Goal: Task Accomplishment & Management: Use online tool/utility

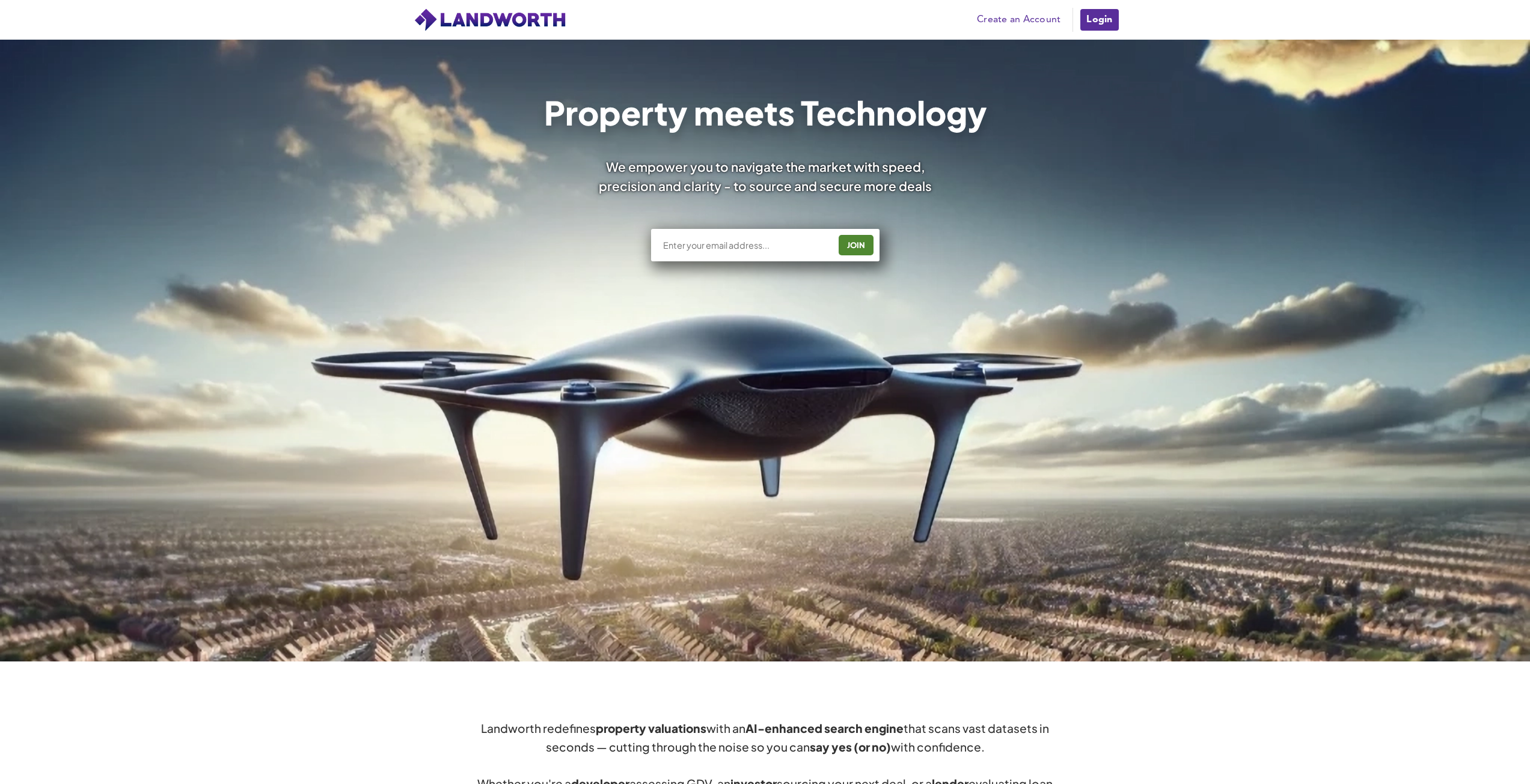
click at [1095, 17] on link "Login" at bounding box center [1099, 20] width 40 height 24
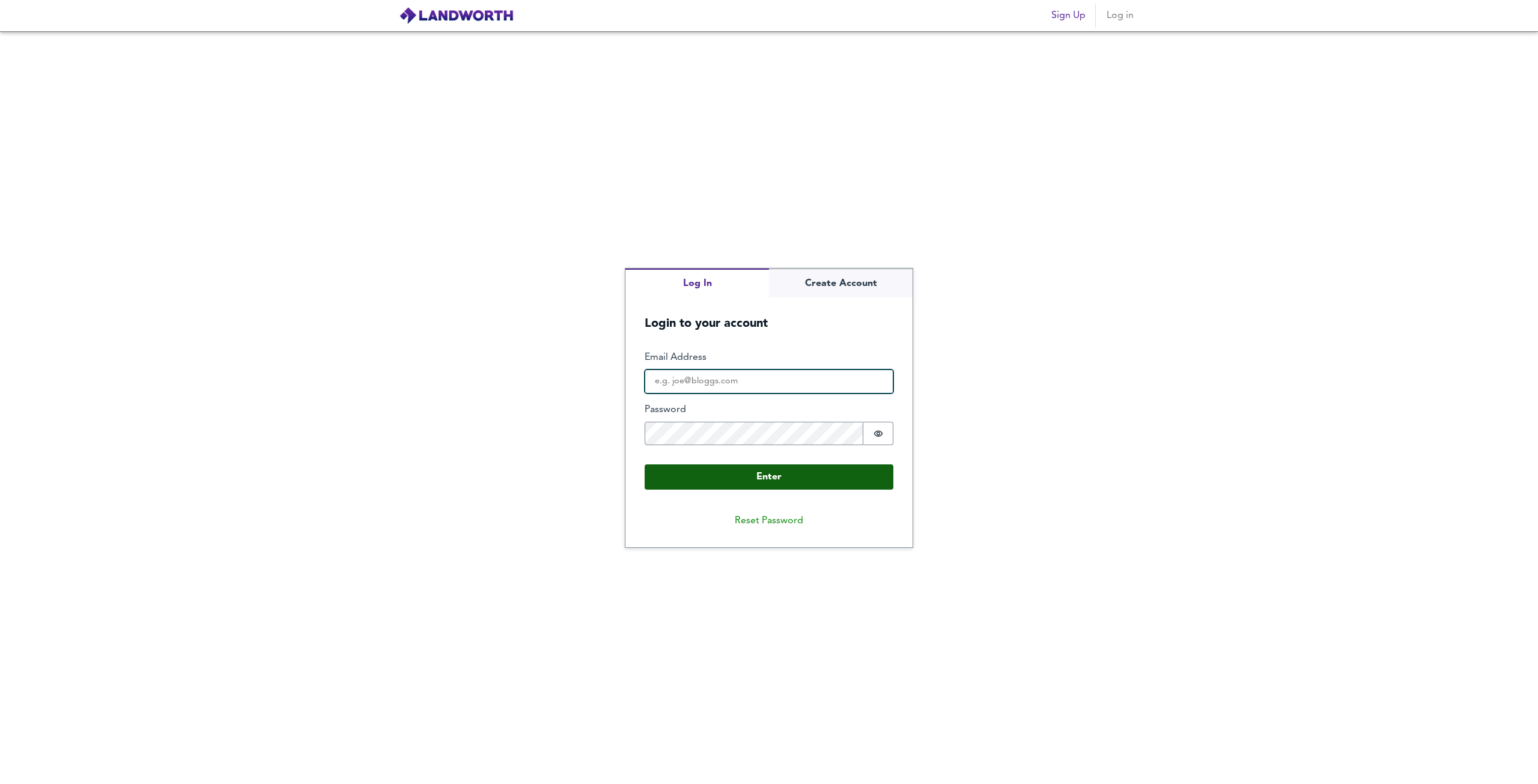
type input "[EMAIL_ADDRESS][DOMAIN_NAME]"
click at [745, 478] on button "Enter" at bounding box center [769, 477] width 249 height 25
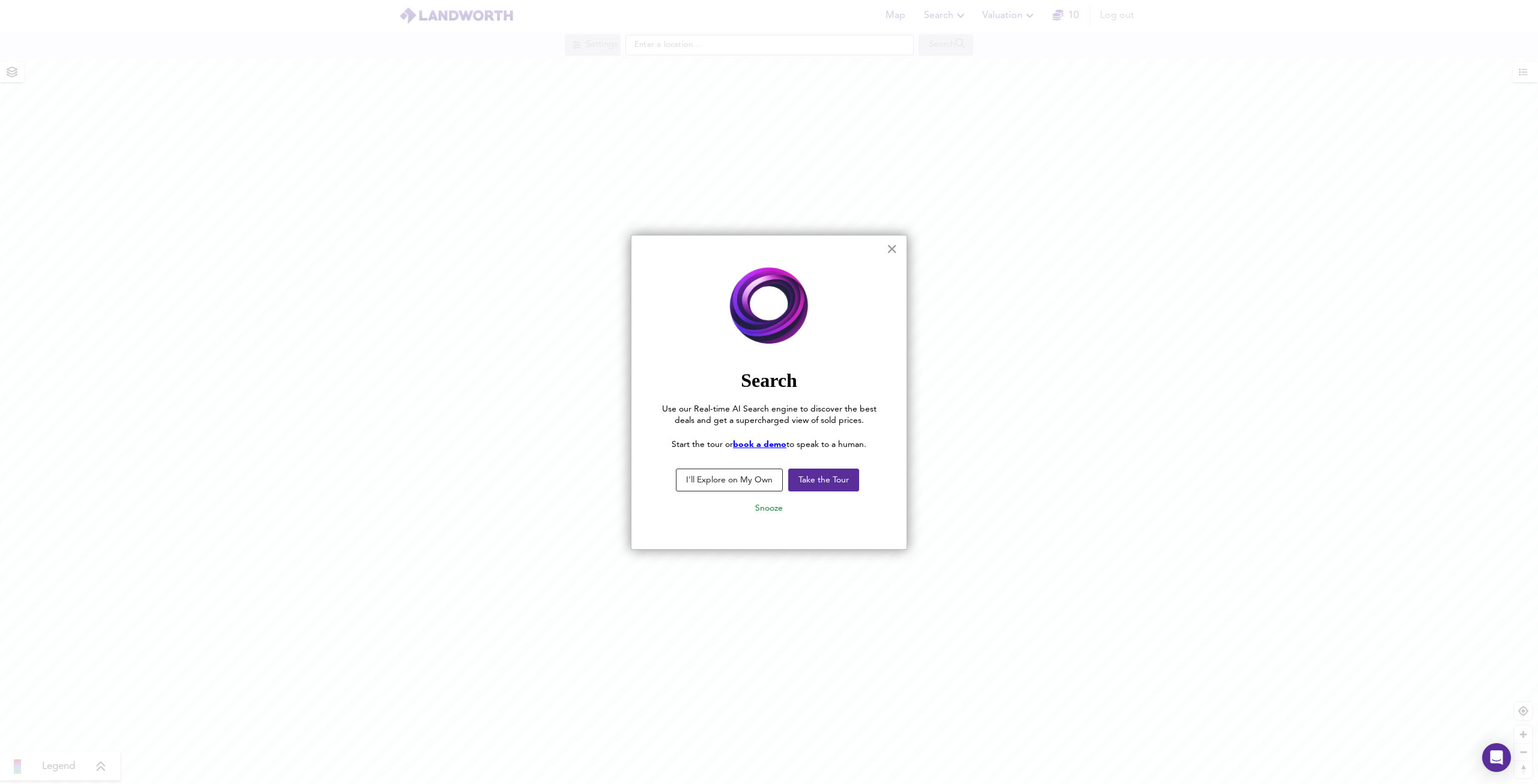
click at [895, 247] on button "×" at bounding box center [892, 249] width 11 height 19
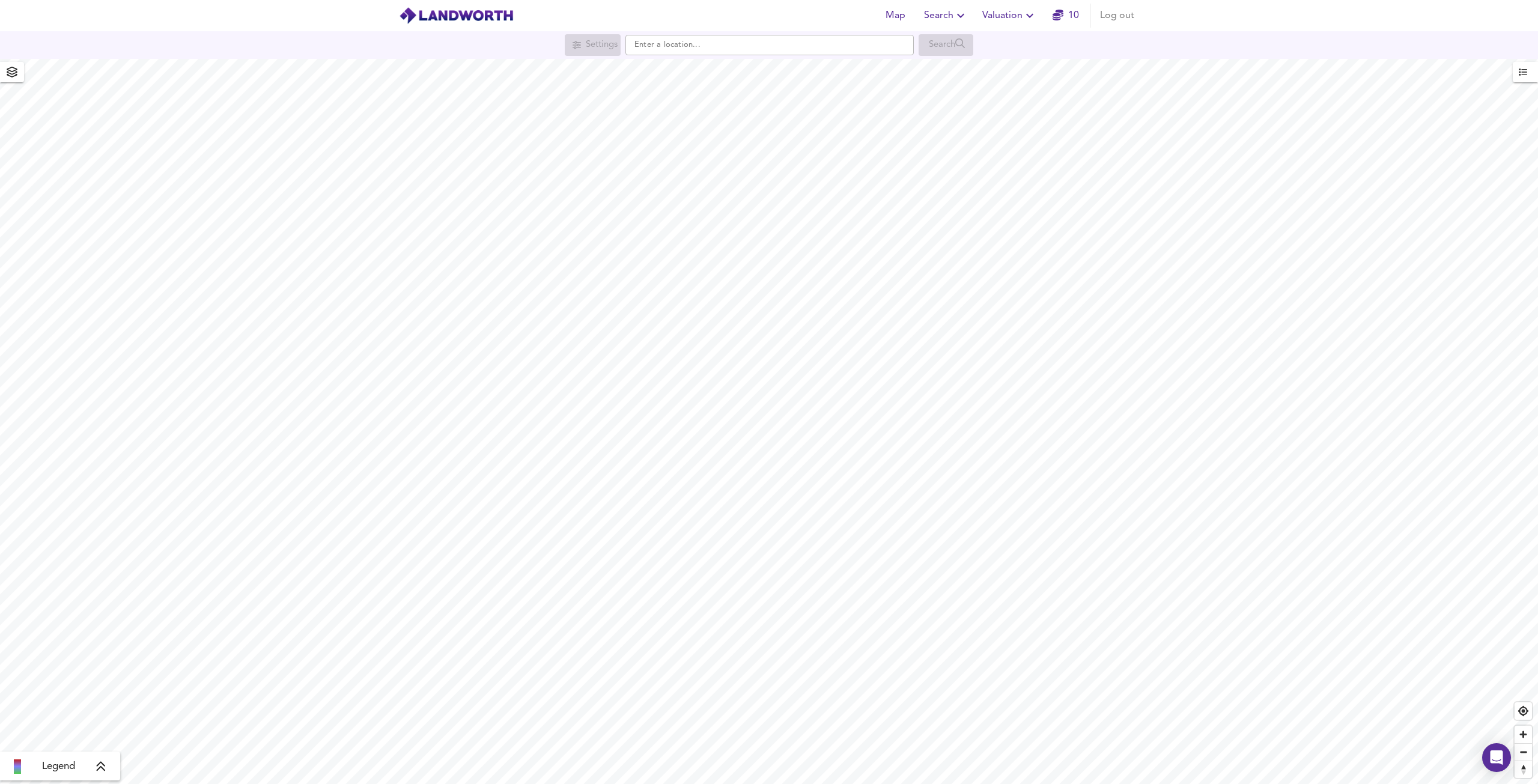
click at [101, 774] on div "Legend" at bounding box center [60, 767] width 113 height 14
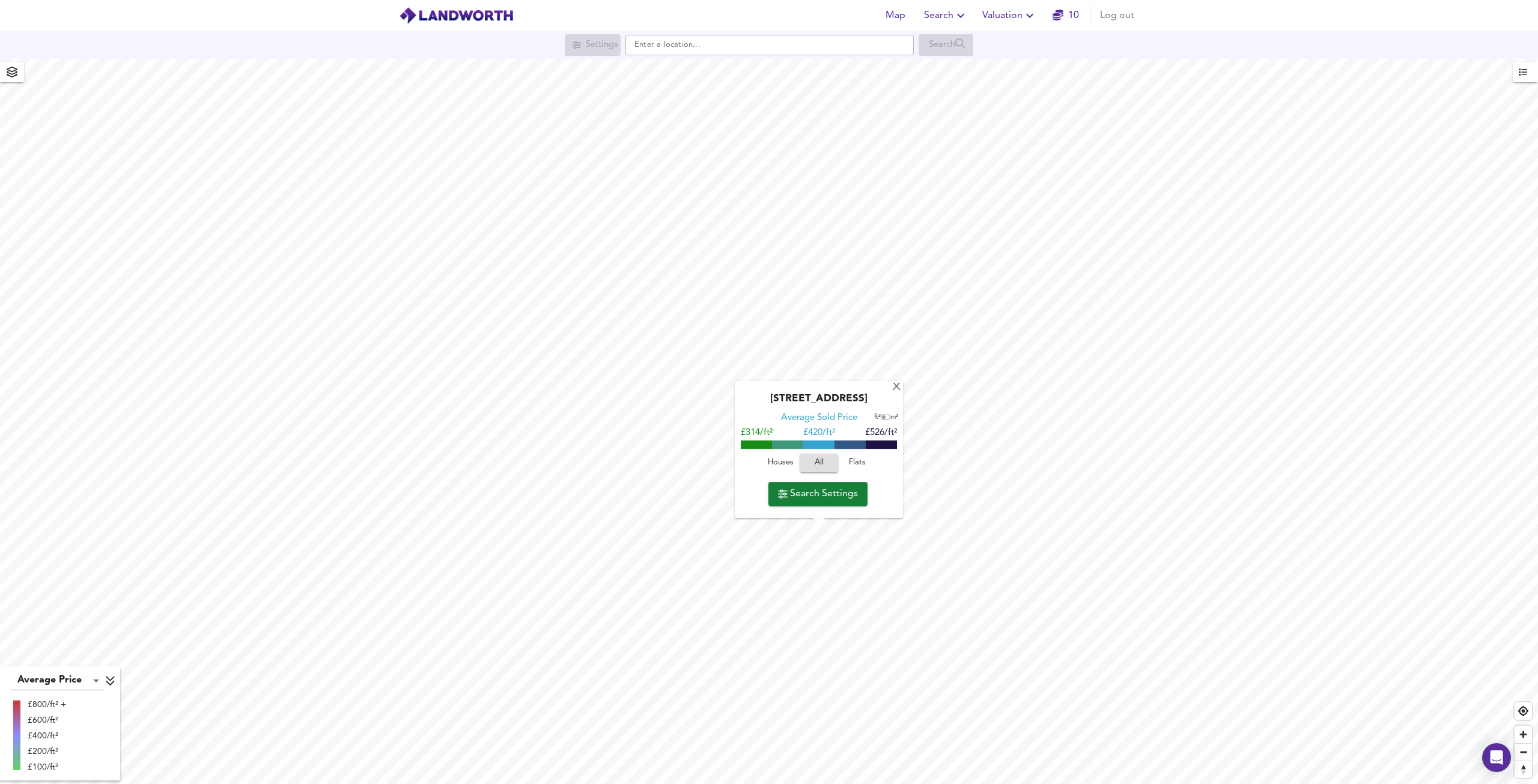
click at [882, 417] on input "checkbox" at bounding box center [883, 417] width 18 height 6
click at [882, 417] on input "checkbox" at bounding box center [887, 417] width 18 height 6
checkbox input "false"
click at [900, 391] on div "X" at bounding box center [897, 388] width 10 height 11
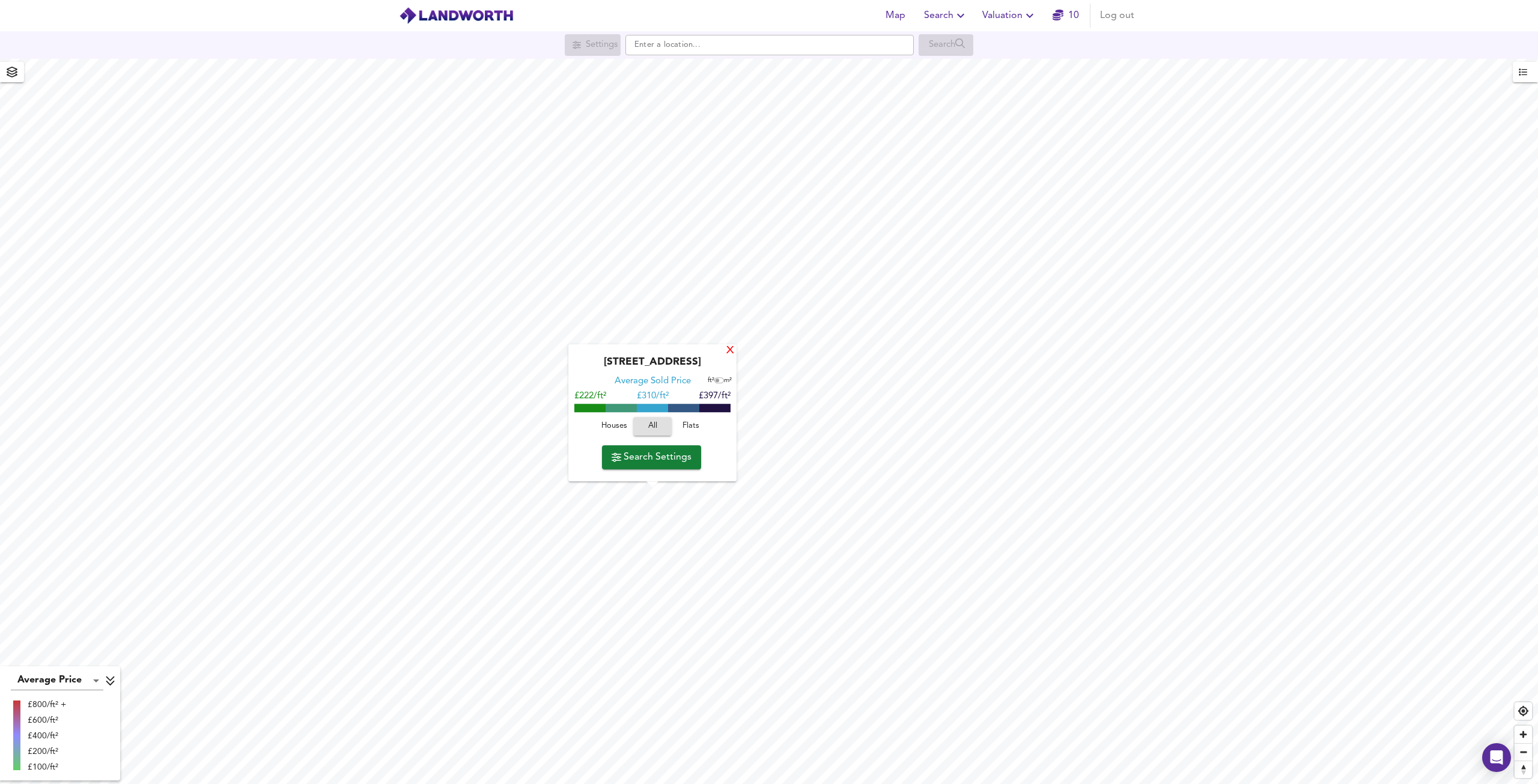
click at [729, 353] on div "X" at bounding box center [730, 351] width 10 height 11
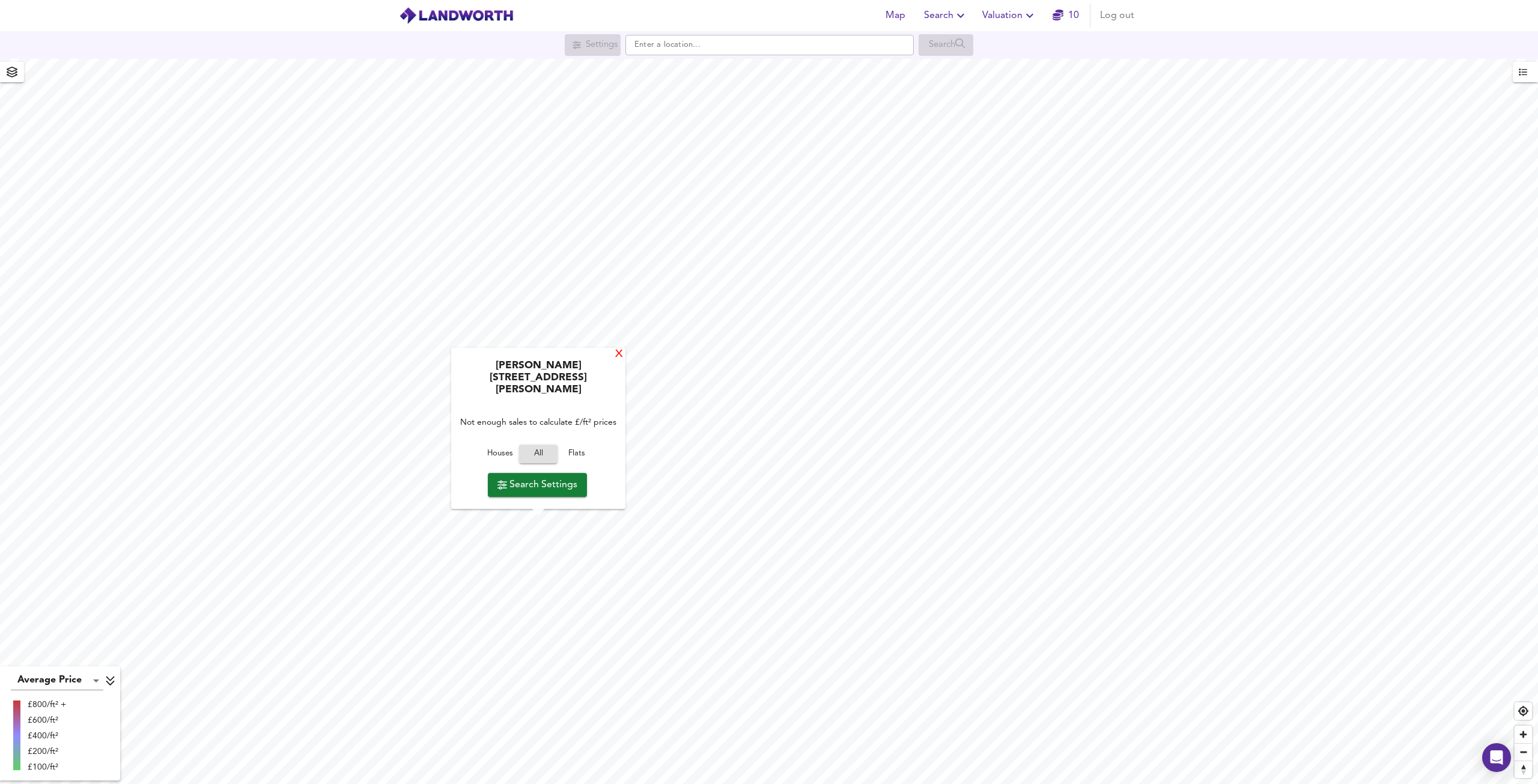
click at [616, 360] on div "X" at bounding box center [619, 354] width 10 height 11
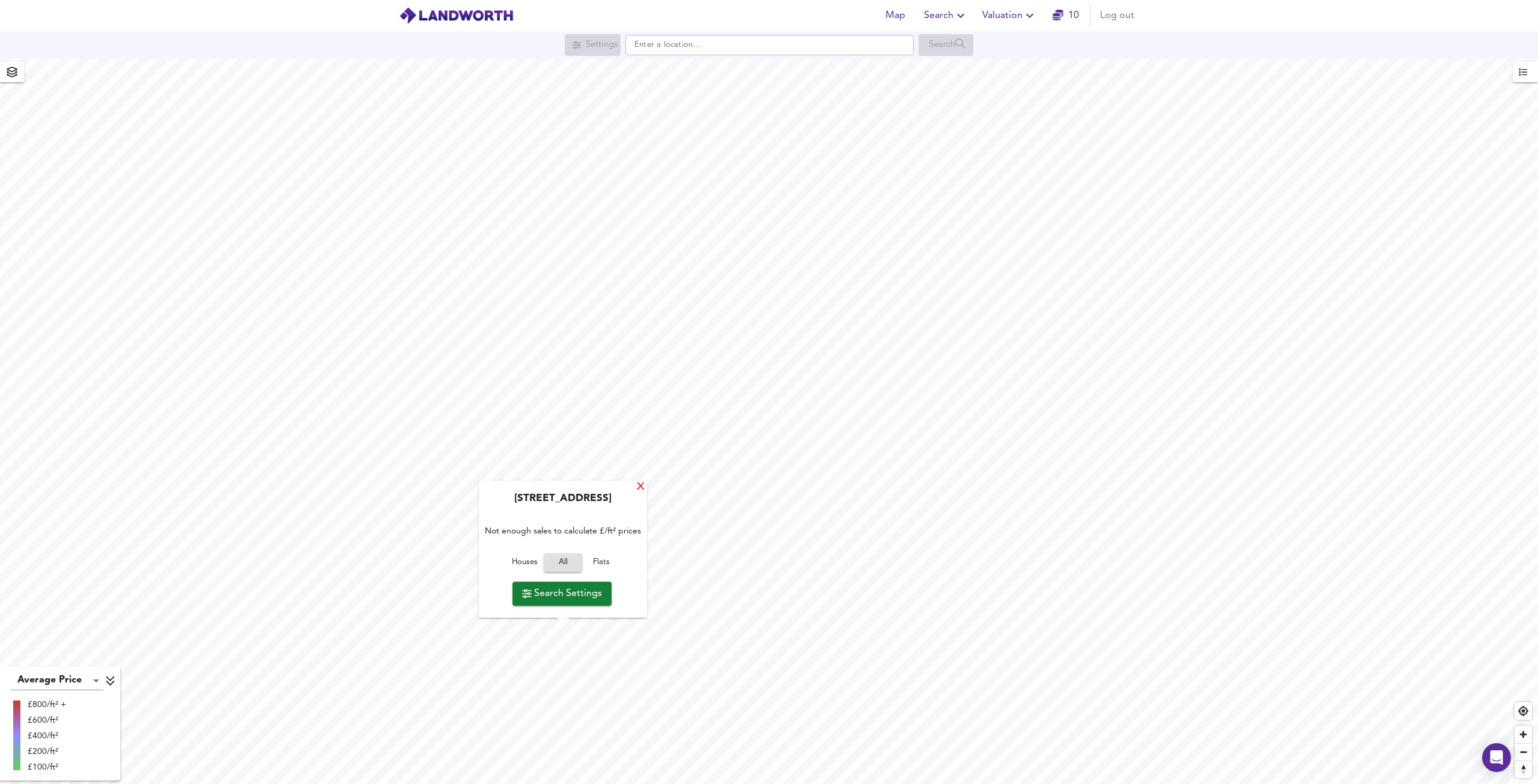
click at [640, 489] on div "X" at bounding box center [640, 487] width 10 height 11
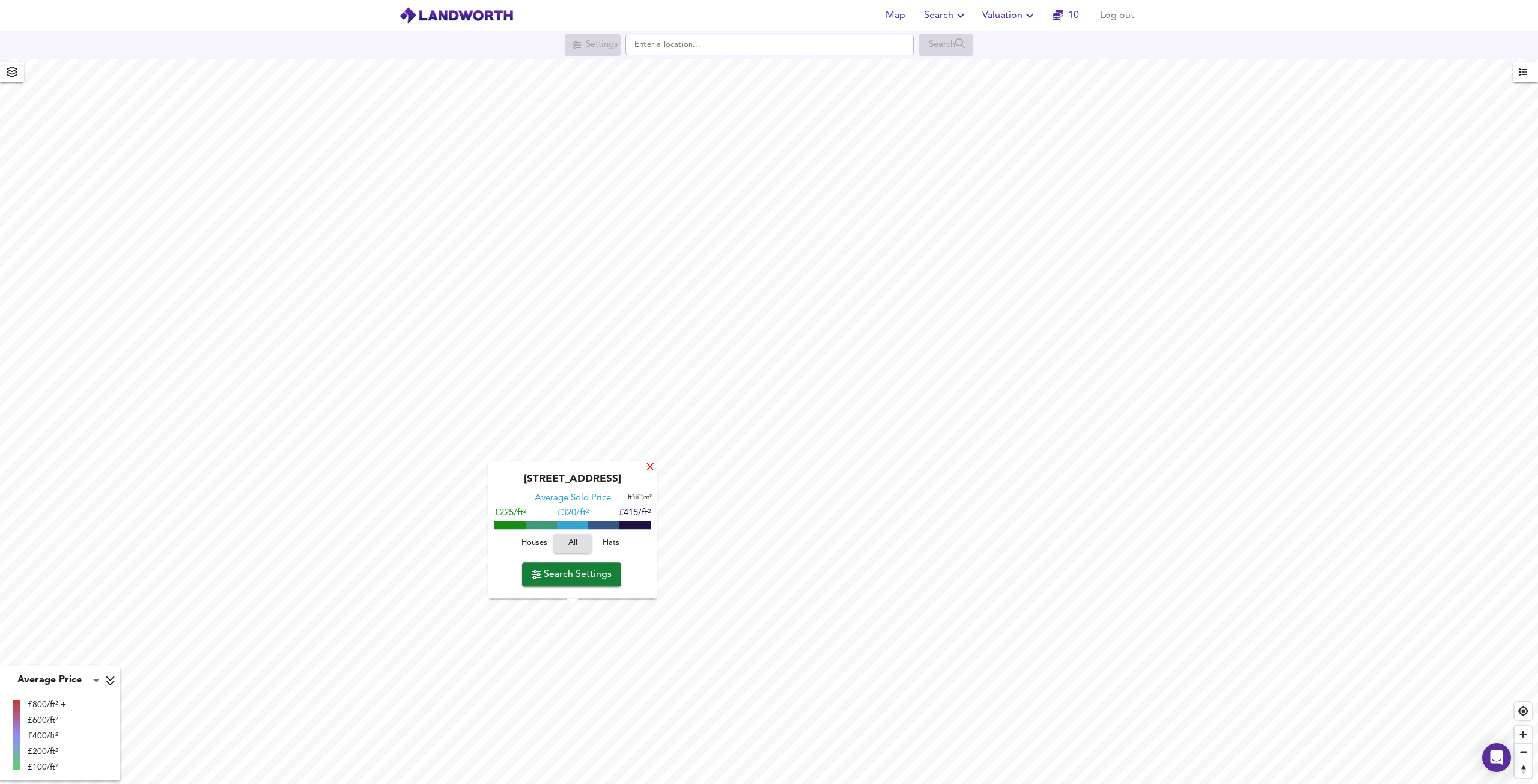
click at [650, 466] on div "X" at bounding box center [650, 468] width 10 height 11
click at [956, 12] on icon "button" at bounding box center [961, 16] width 14 height 14
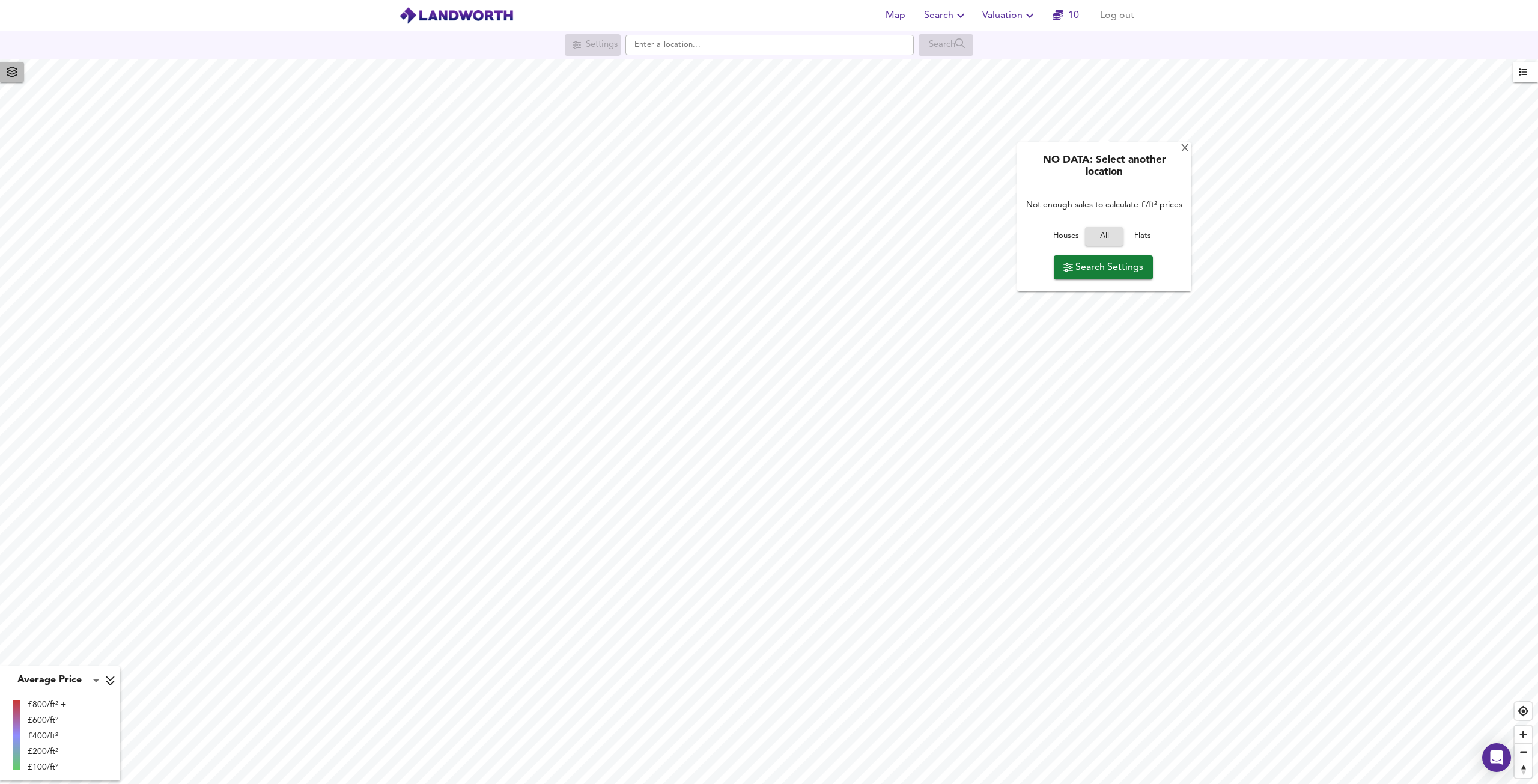
click at [16, 77] on icon "button" at bounding box center [11, 71] width 12 height 11
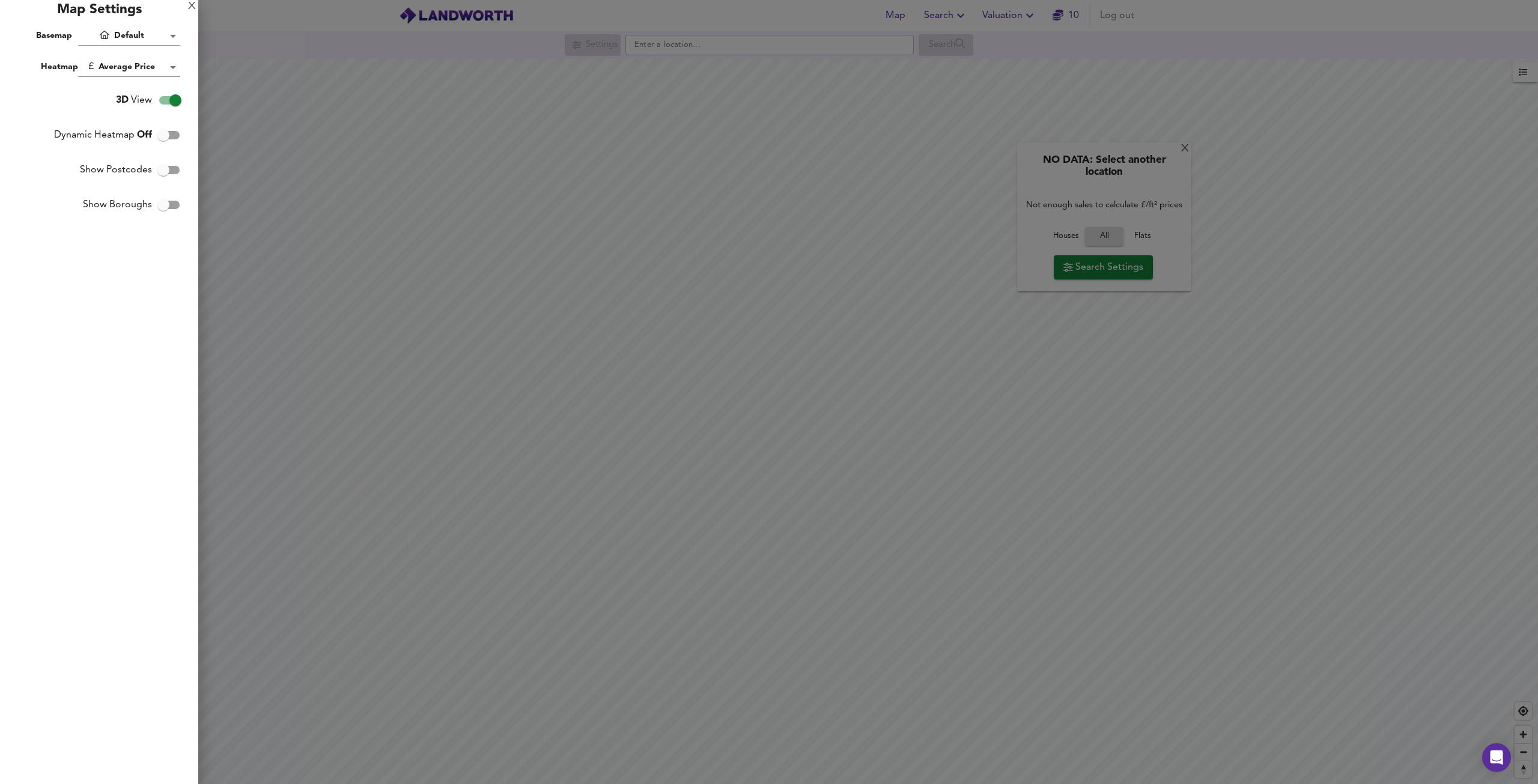
click at [149, 64] on body "Map Search Valuation 10 Log out Settings Search X NO DATA: Select another locat…" at bounding box center [769, 392] width 1538 height 784
click at [156, 89] on li "Sale Volume" at bounding box center [132, 89] width 109 height 21
type input "weight"
click at [159, 72] on body "Map Search Valuation 10 Log out Settings Search X NO DATA: Select another locat…" at bounding box center [769, 392] width 1538 height 784
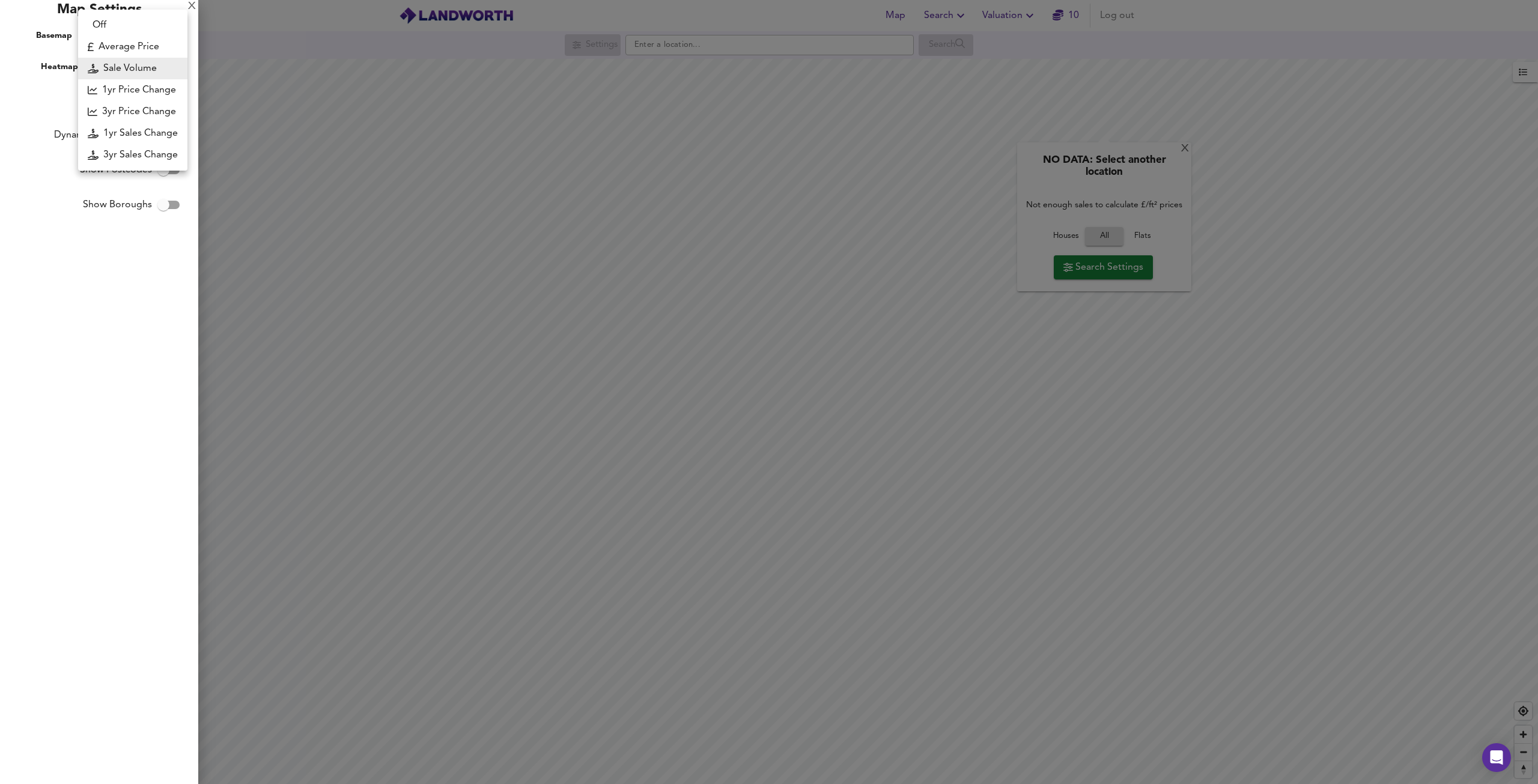
click at [148, 107] on li "3yr Price Change" at bounding box center [132, 111] width 109 height 21
type input "lwc3y"
click at [151, 56] on div "X Map Settings Basemap Default hybrid Heatmap 3yr Price Change lwc3y 3D View Dy…" at bounding box center [99, 392] width 198 height 784
click at [149, 62] on body "Map Search Valuation 10 Log out Settings Search X NO DATA: Select another locat…" at bounding box center [769, 392] width 1538 height 784
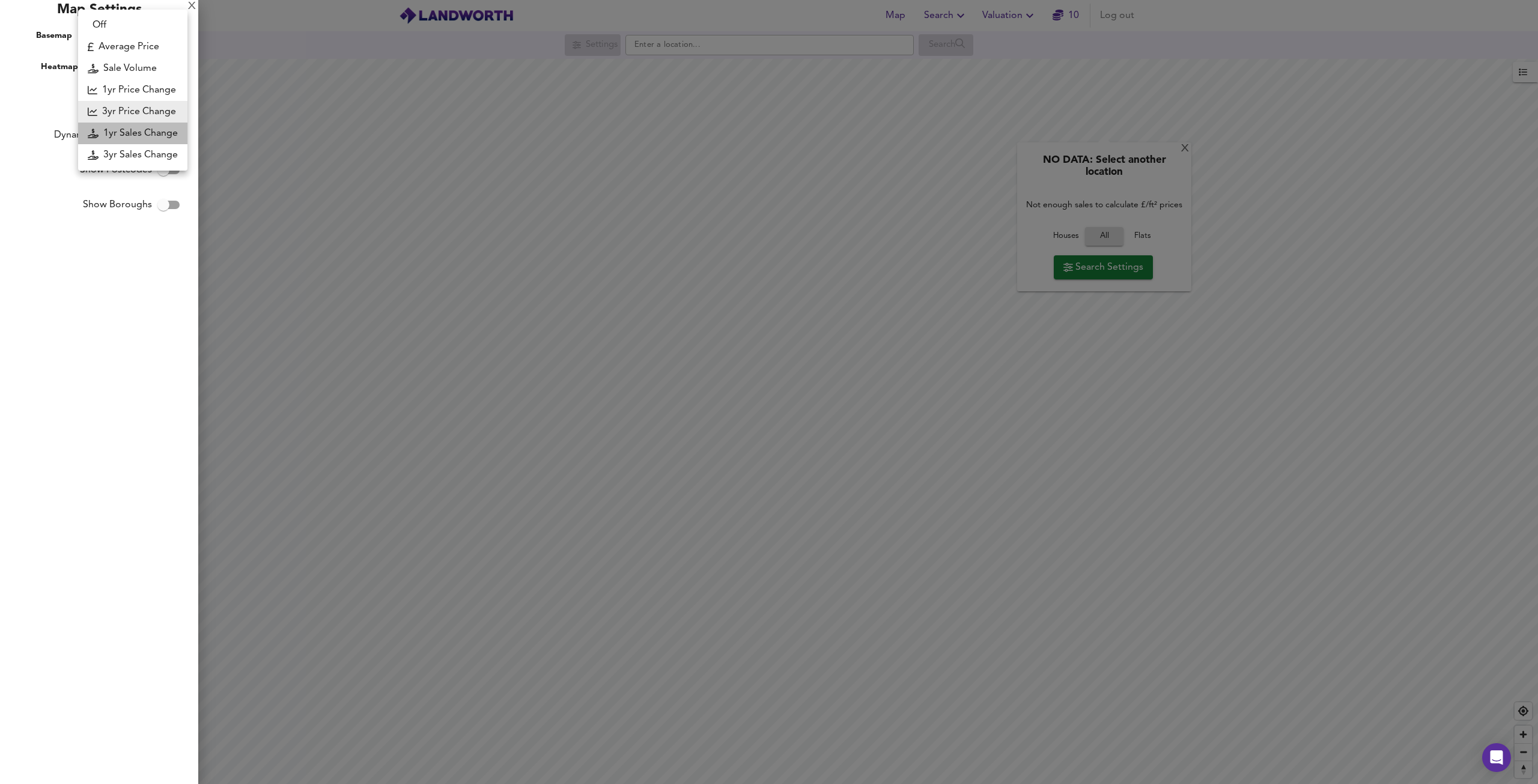
click at [135, 132] on li "1yr Sales Change" at bounding box center [132, 134] width 109 height 21
type input "sc1y"
click at [148, 52] on div "X Map Settings Basemap Default hybrid Heatmap 1yr Sales Change sc1y 3D View Dyn…" at bounding box center [99, 392] width 198 height 784
click at [147, 65] on body "Map Search Valuation 10 Log out Settings Search X NO DATA: Select another locat…" at bounding box center [769, 392] width 1538 height 784
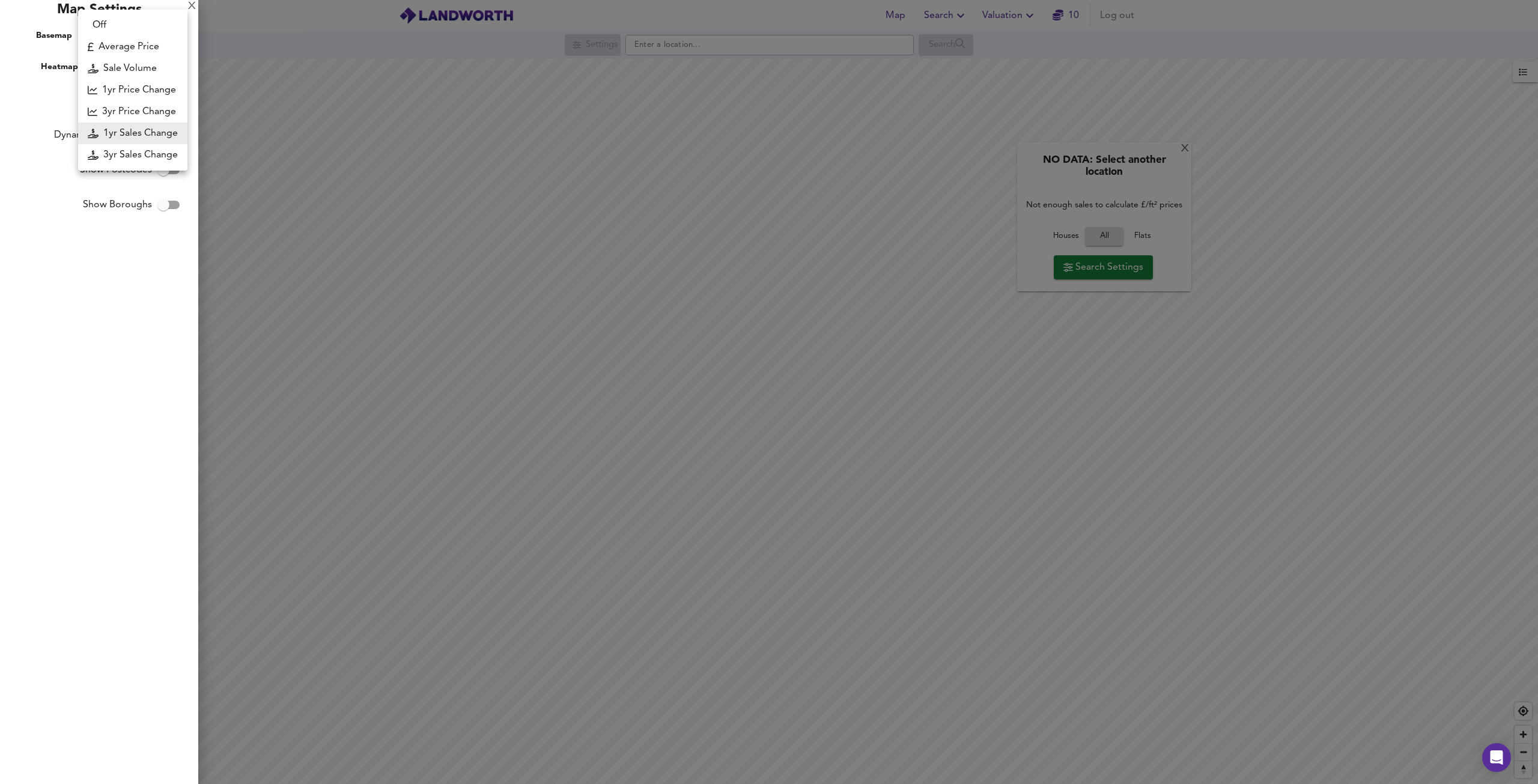
click at [139, 78] on li "Sale Volume" at bounding box center [132, 69] width 109 height 21
type input "weight"
click at [149, 65] on body "Map Search Valuation 10 Log out Settings Search X NO DATA: Select another locat…" at bounding box center [769, 392] width 1538 height 784
click at [143, 55] on li "Average Price" at bounding box center [132, 46] width 109 height 21
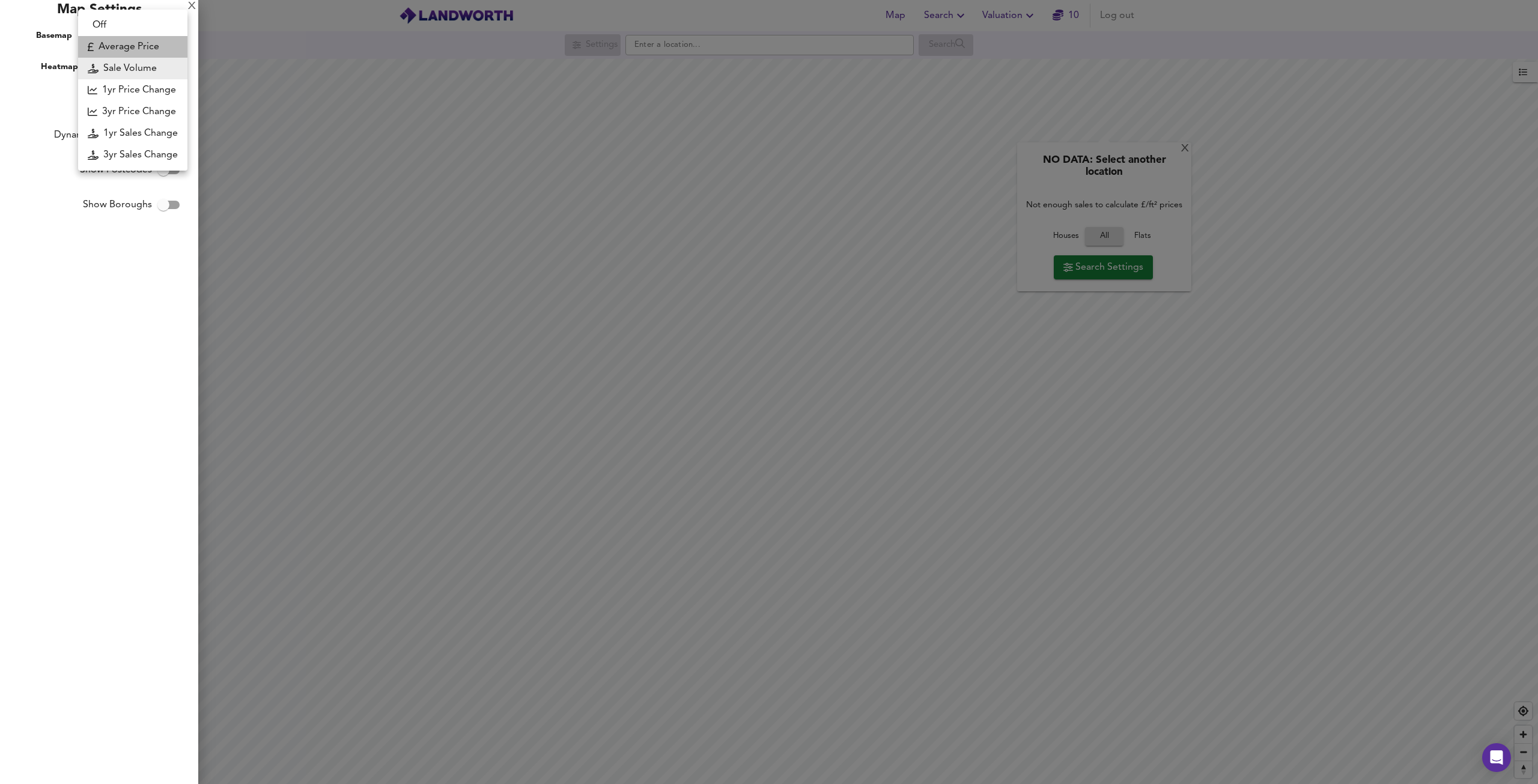
type input "landworth"
click at [163, 36] on body "Map Search Valuation 10 Log out Settings Search X NO DATA: Select another locat…" at bounding box center [769, 392] width 1538 height 784
click at [163, 36] on li "Default" at bounding box center [131, 36] width 106 height 21
click at [188, 9] on div "X" at bounding box center [192, 6] width 8 height 9
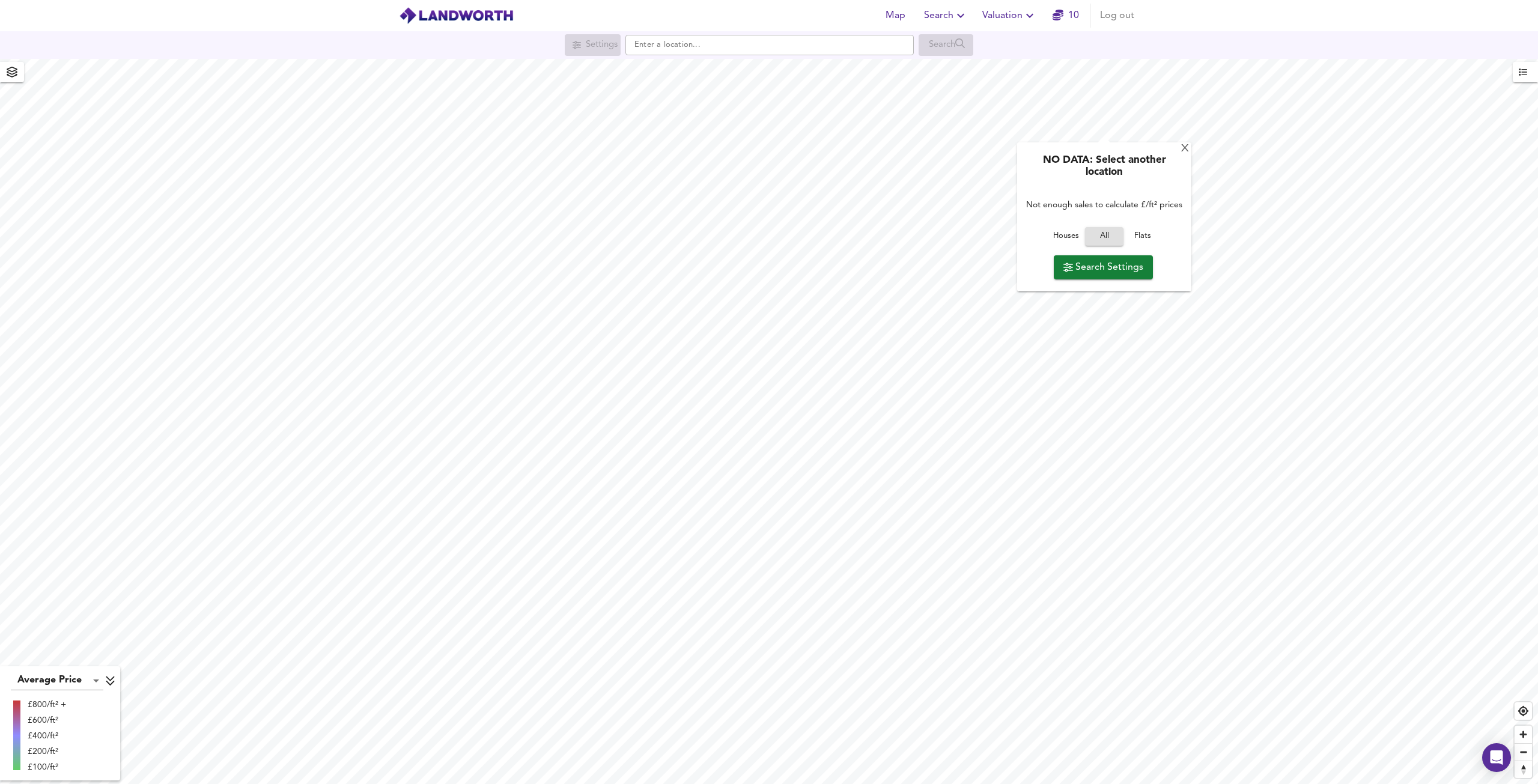
click at [1186, 157] on div "NO DATA: Select another location Not enough sales to calculate £/ft² prices Hou…" at bounding box center [1104, 217] width 174 height 149
click at [1186, 155] on div "NO DATA: Select another location Not enough sales to calculate £/ft² prices Hou…" at bounding box center [1104, 217] width 174 height 149
click at [958, 17] on icon "button" at bounding box center [961, 16] width 14 height 14
click at [1182, 149] on div "X" at bounding box center [1185, 149] width 10 height 11
click at [998, 21] on span "Valuation" at bounding box center [1010, 16] width 55 height 17
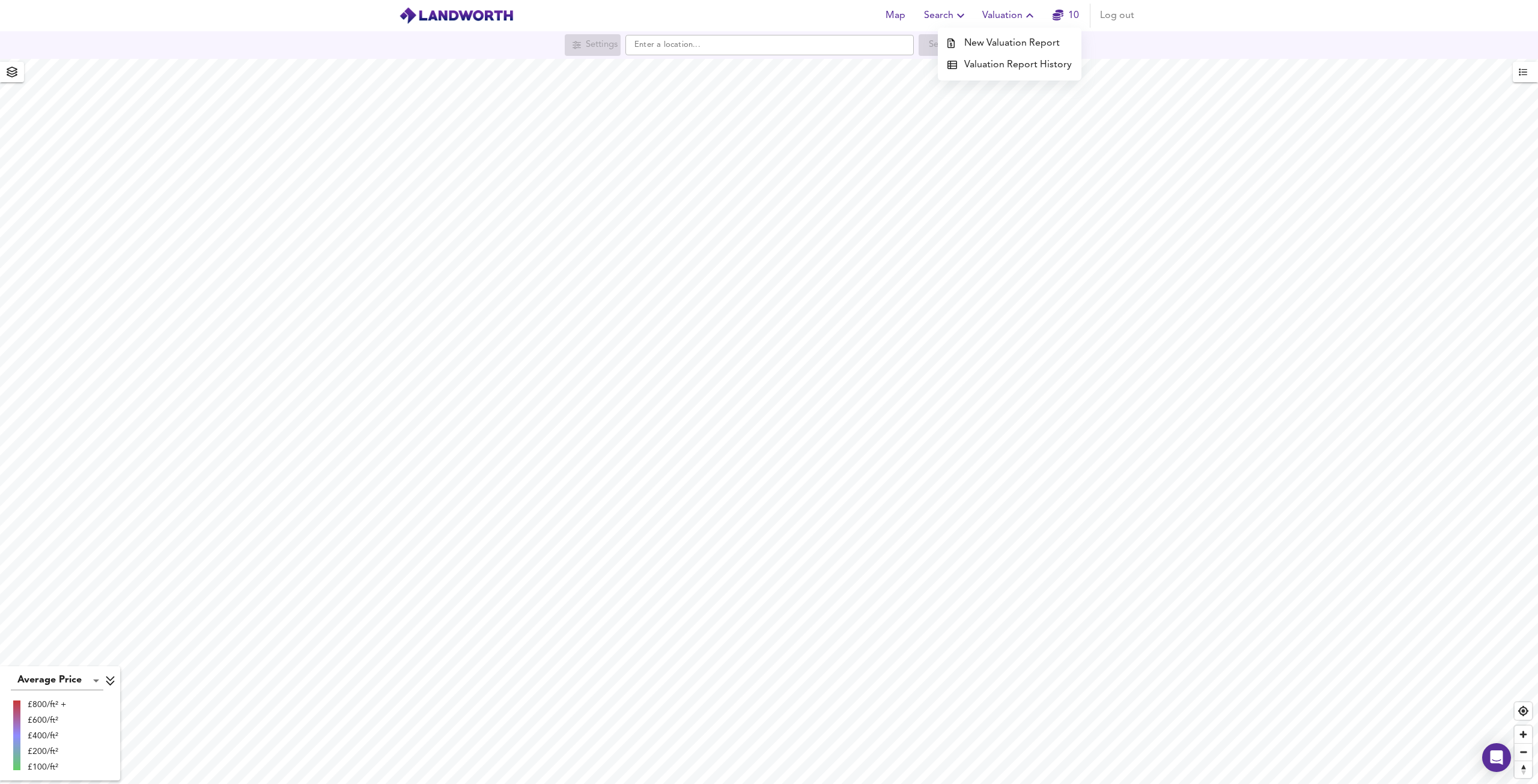
click at [998, 37] on li "New Valuation Report" at bounding box center [1009, 43] width 144 height 21
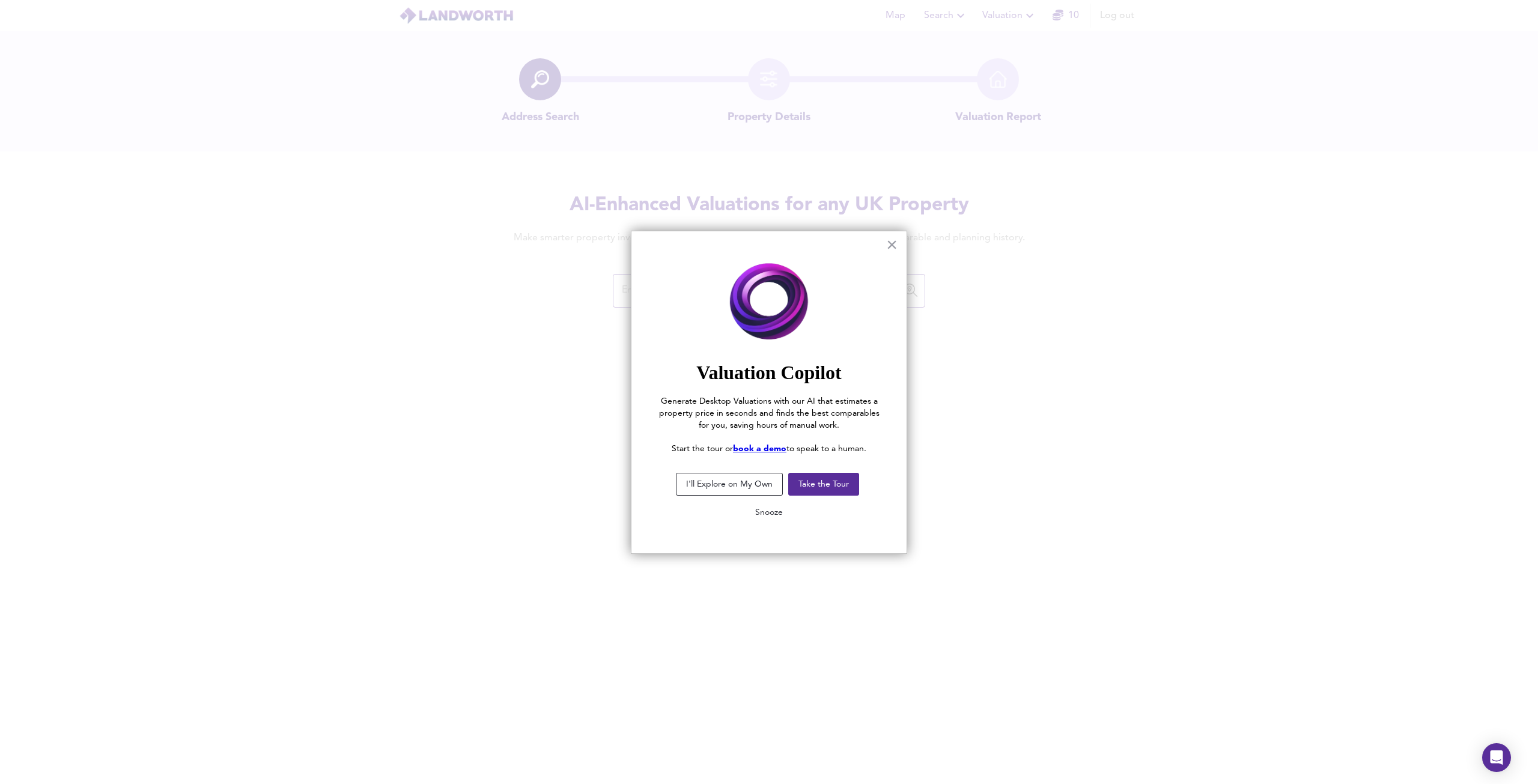
click at [772, 516] on button "Snooze" at bounding box center [769, 512] width 47 height 21
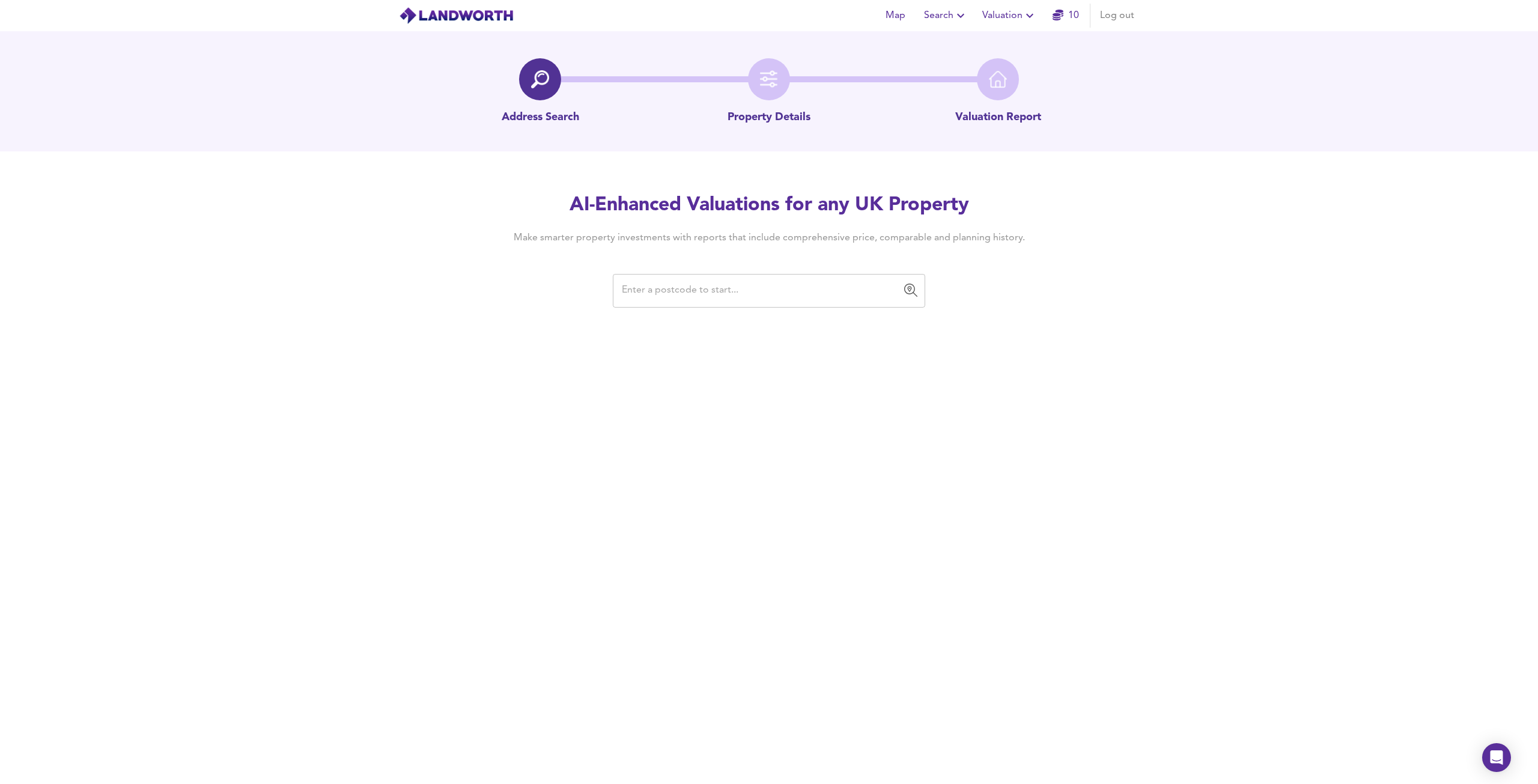
click at [735, 301] on input "text" at bounding box center [760, 291] width 284 height 23
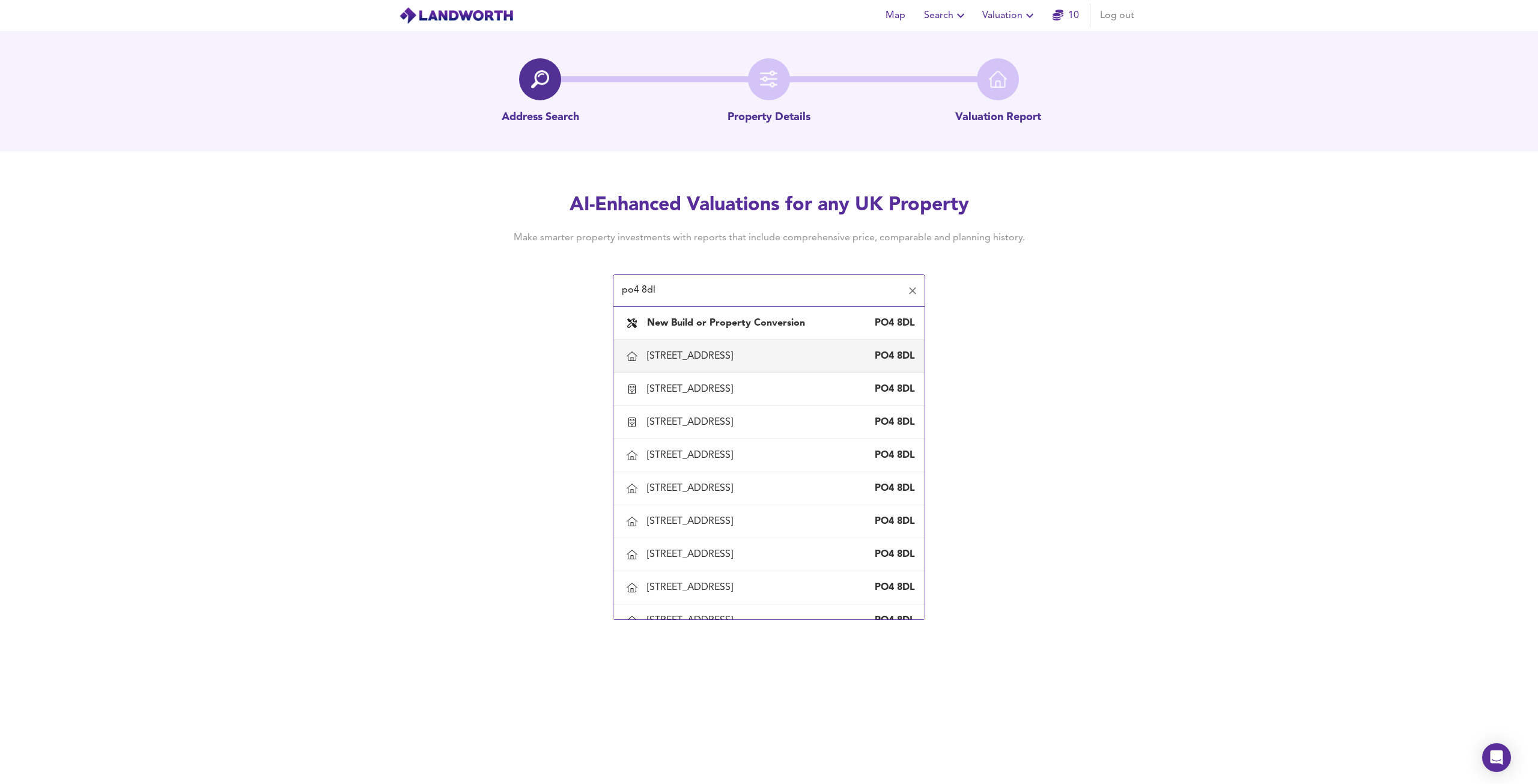
click at [738, 361] on div "1 Clovelly Road, Southsea, City Of Portsmouth" at bounding box center [692, 356] width 91 height 13
type input "1 Clovelly Road, Southsea, City Of Portsmouth"
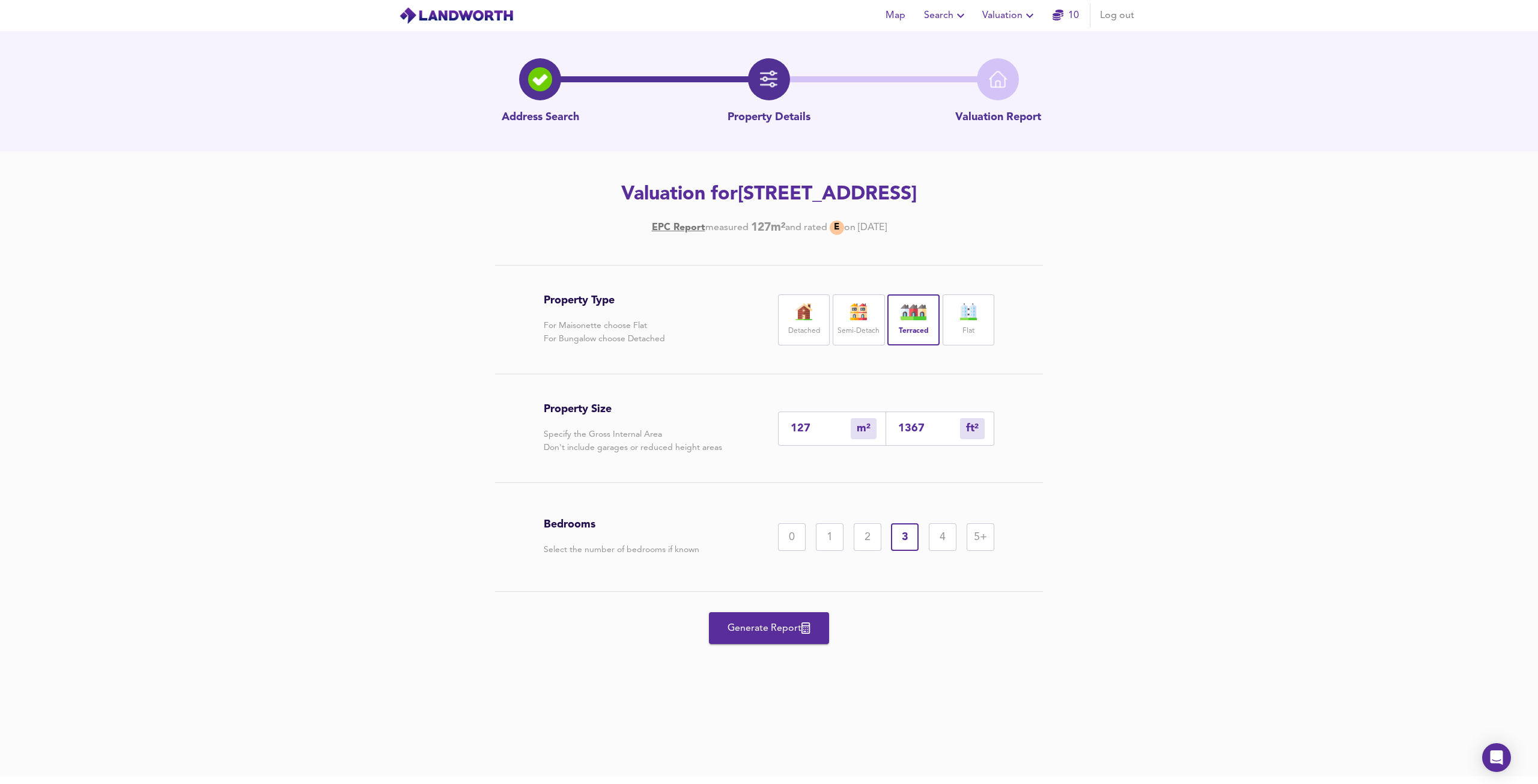
click at [873, 537] on div "2" at bounding box center [868, 537] width 28 height 28
click at [924, 539] on div "0 1 2 3 4 5+" at bounding box center [886, 537] width 217 height 28
click at [736, 632] on span "Generate Report" at bounding box center [769, 629] width 96 height 17
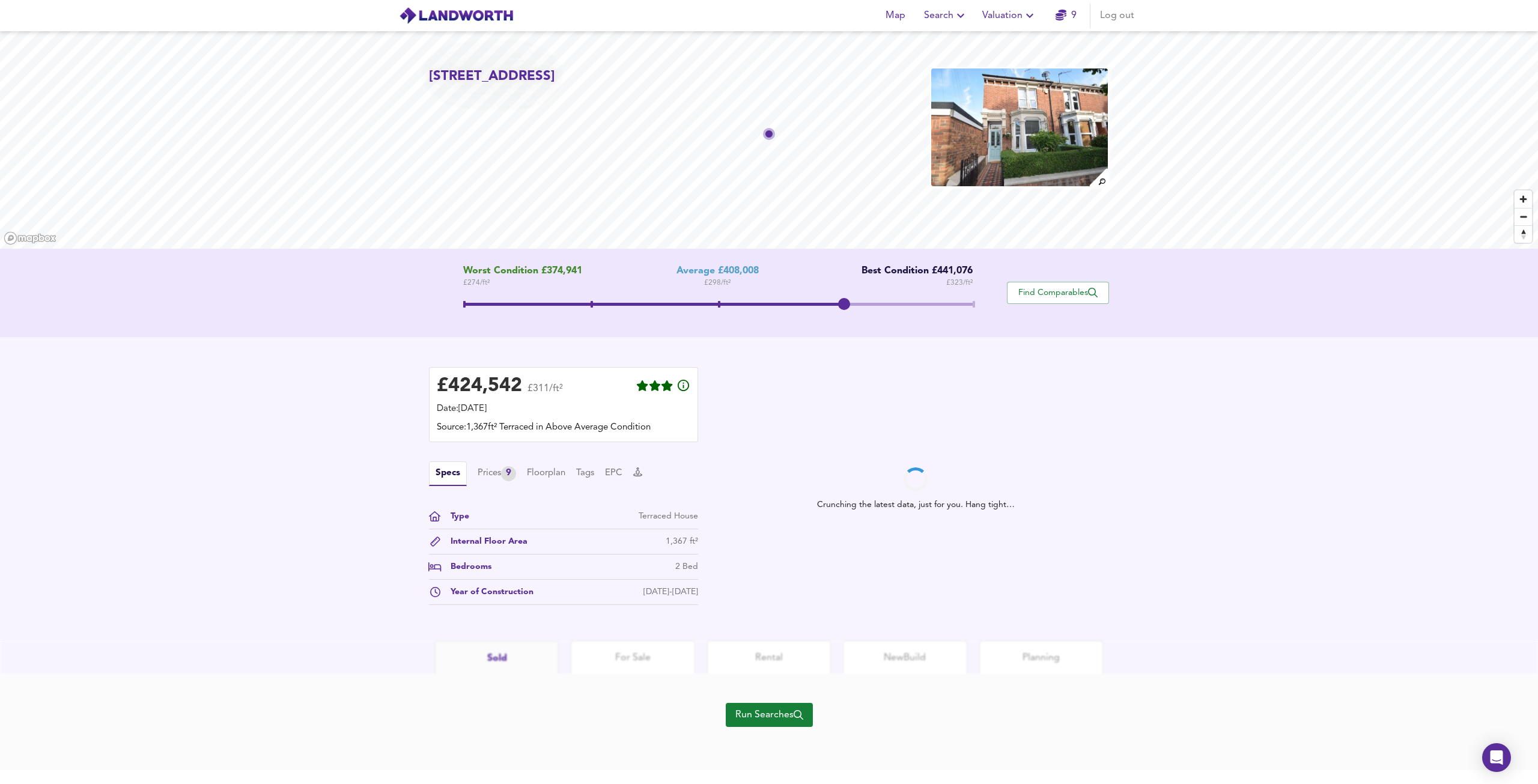
drag, startPoint x: 727, startPoint y: 306, endPoint x: 843, endPoint y: 307, distance: 116.0
click at [843, 306] on span at bounding box center [844, 304] width 12 height 12
drag, startPoint x: 776, startPoint y: 301, endPoint x: 712, endPoint y: 294, distance: 64.4
click at [718, 298] on span at bounding box center [717, 304] width 12 height 12
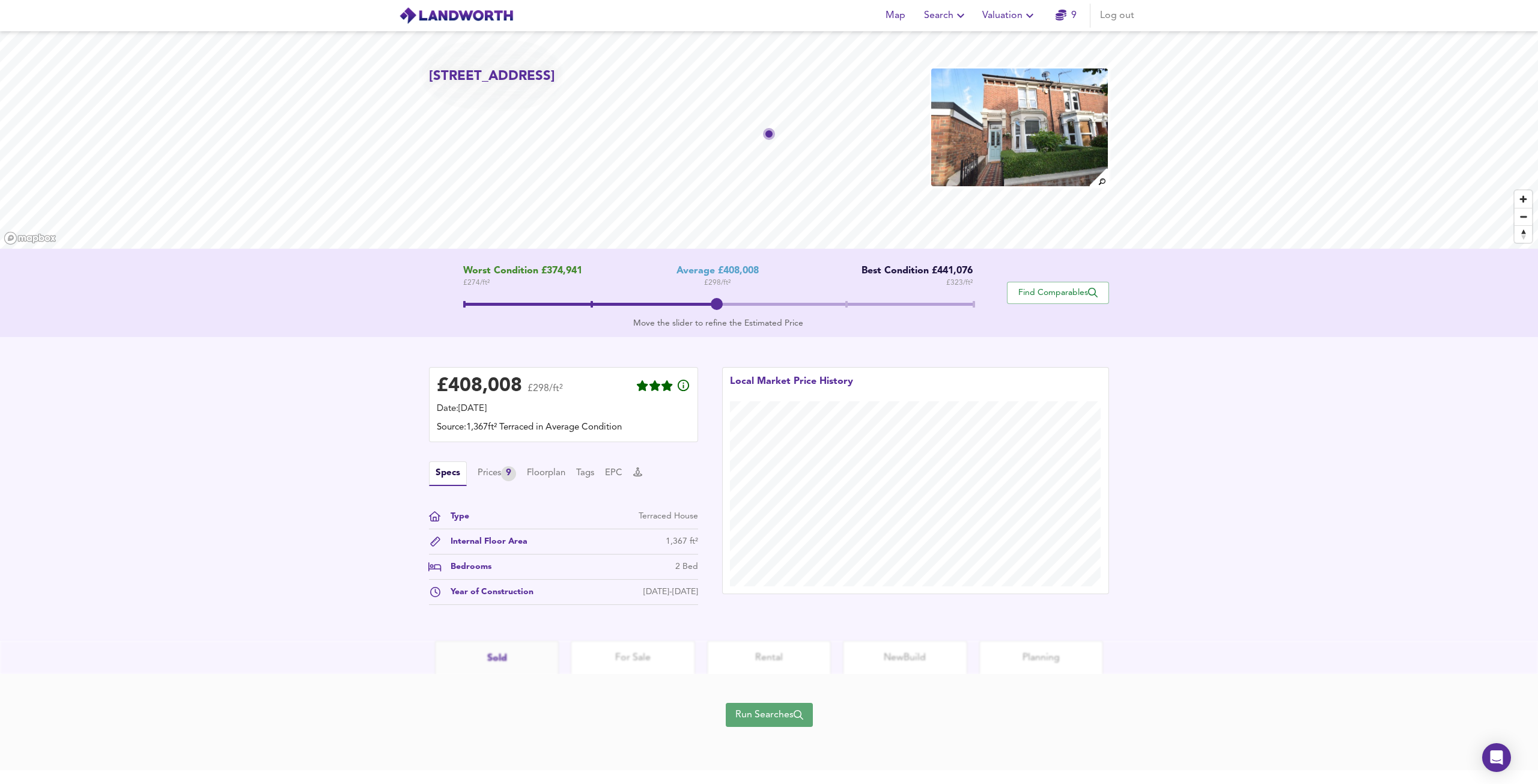
click at [765, 725] on button "Run Searches" at bounding box center [770, 715] width 87 height 24
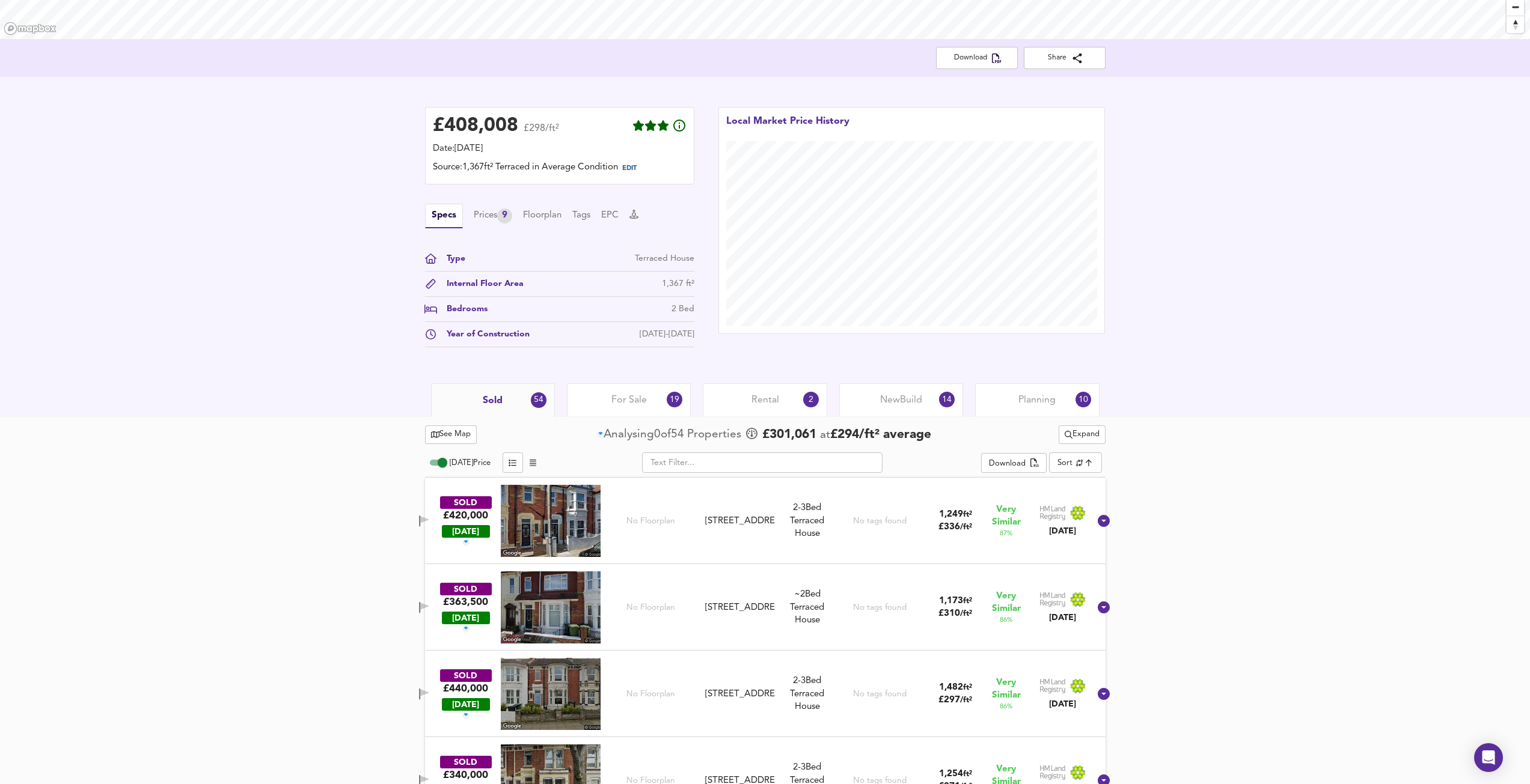
scroll to position [60, 0]
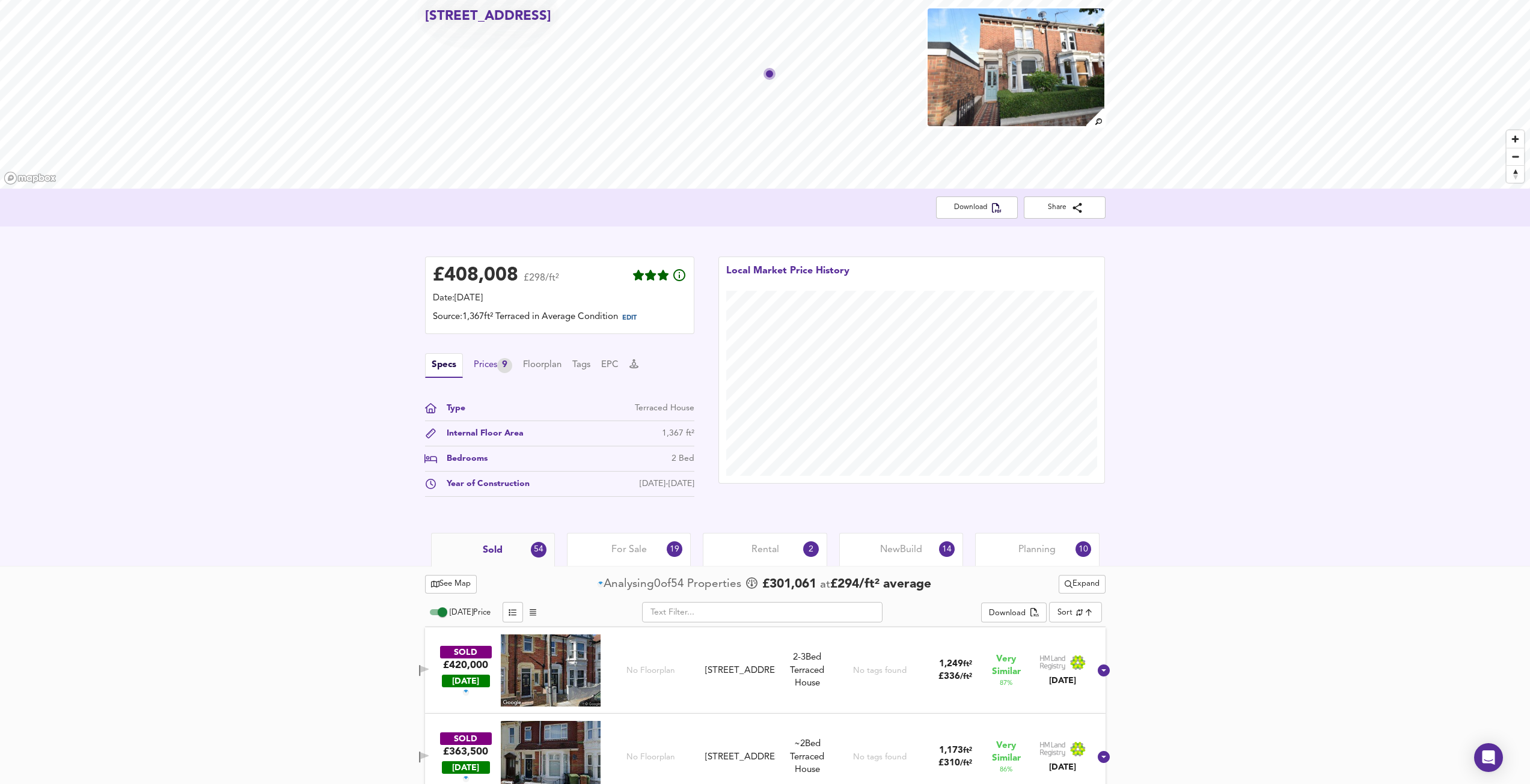
click at [495, 364] on div "Prices 9" at bounding box center [493, 365] width 39 height 15
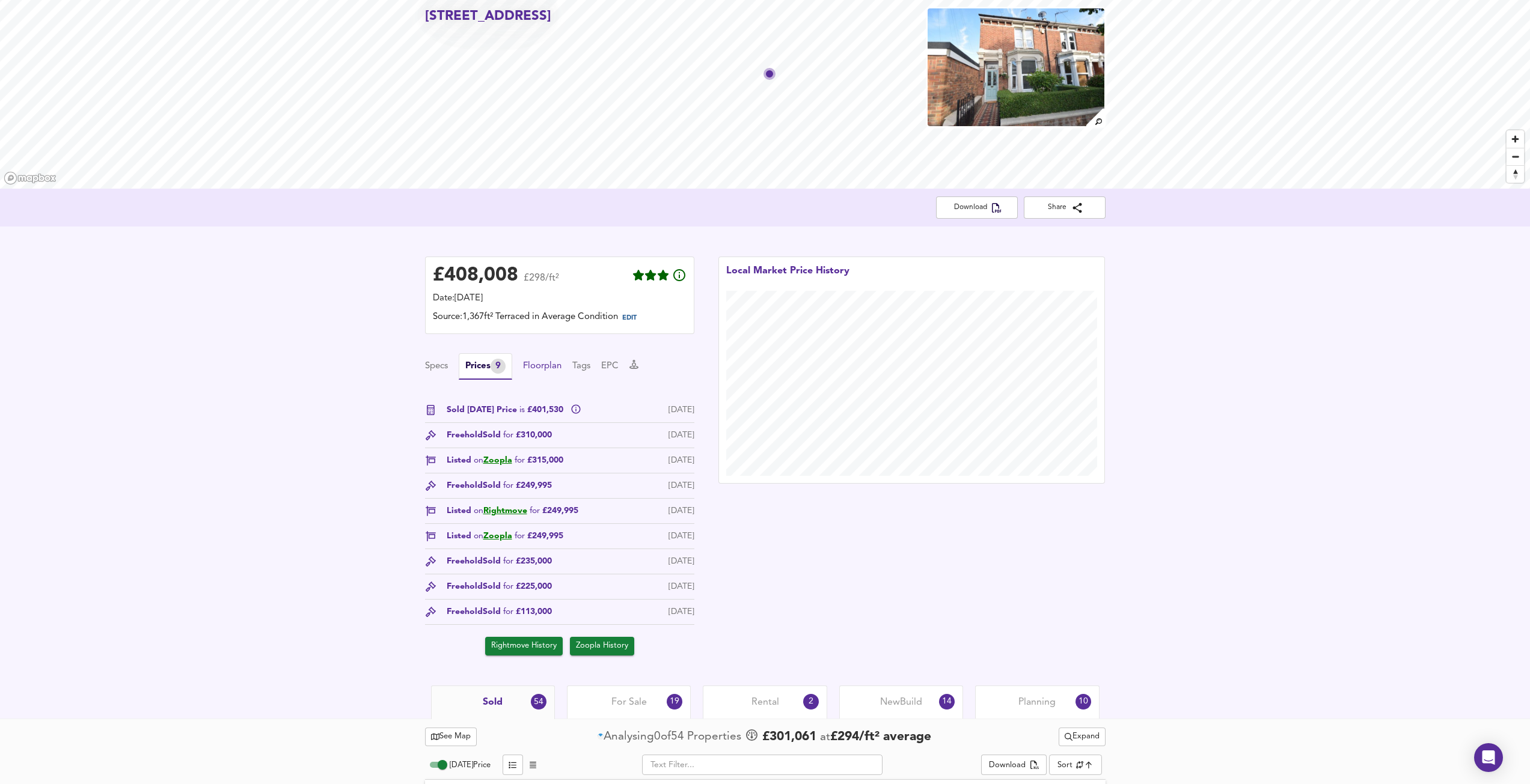
click at [538, 367] on button "Floorplan" at bounding box center [542, 367] width 39 height 13
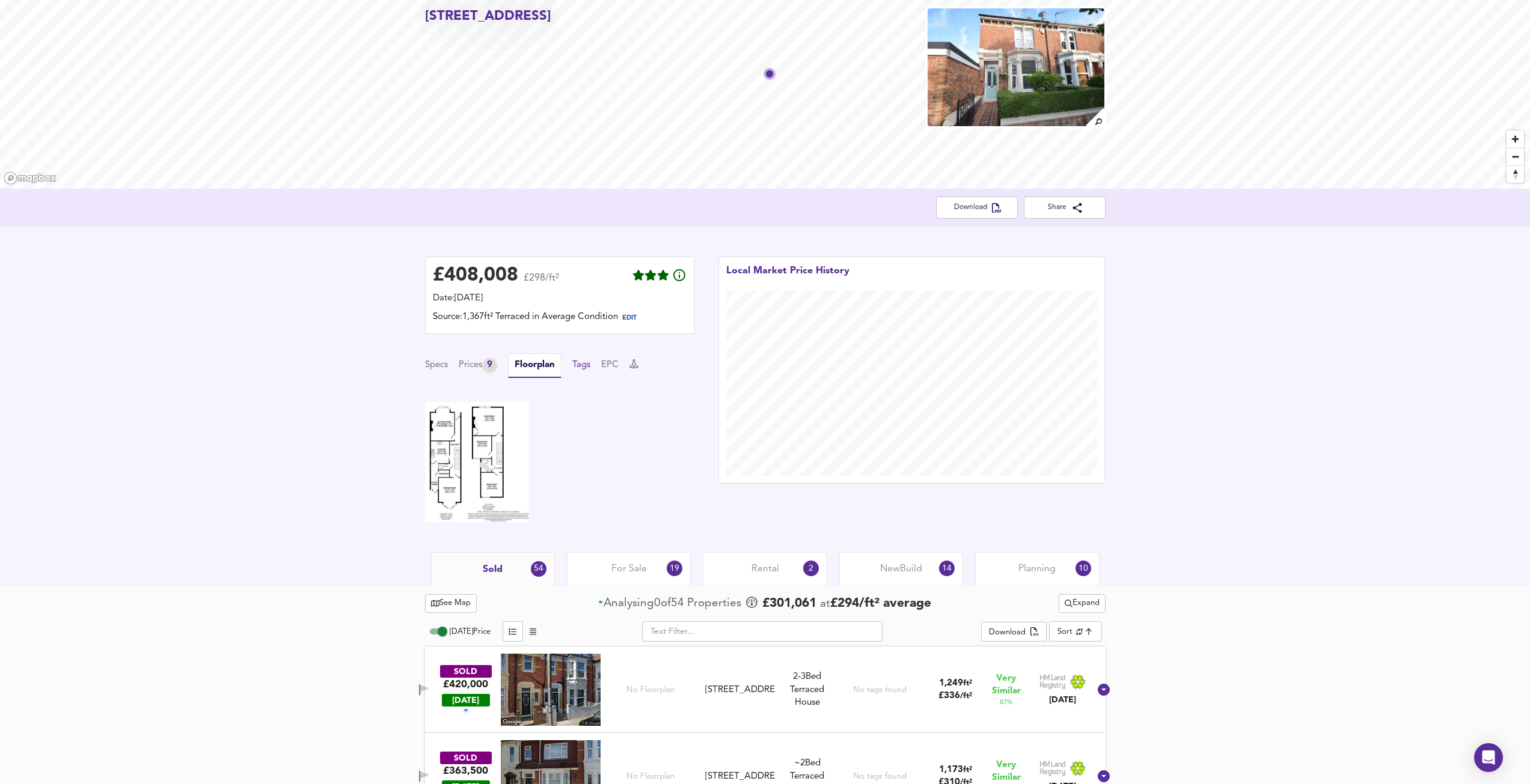
click at [581, 368] on button "Tags" at bounding box center [581, 365] width 18 height 13
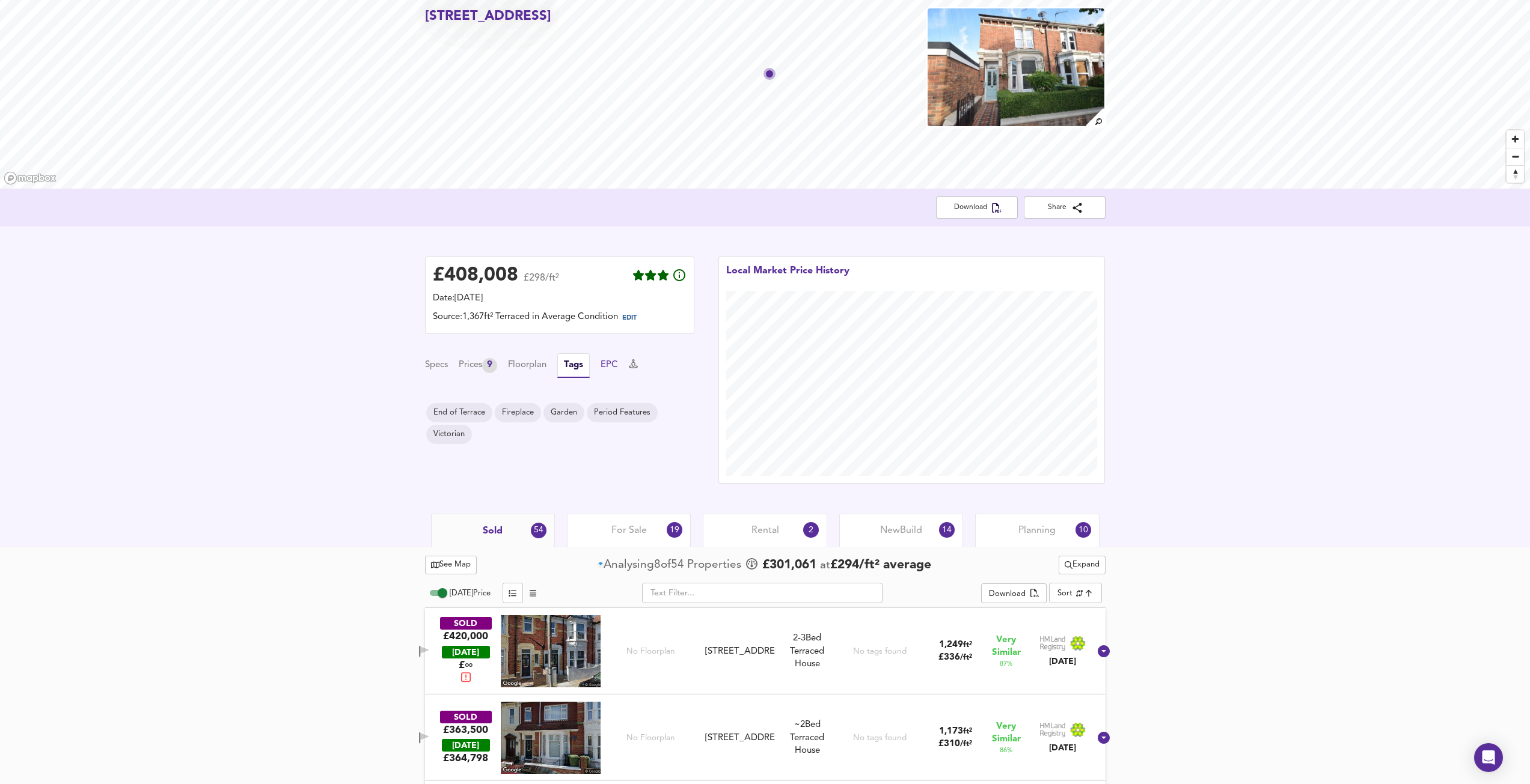
click at [613, 368] on button "EPC" at bounding box center [609, 365] width 17 height 13
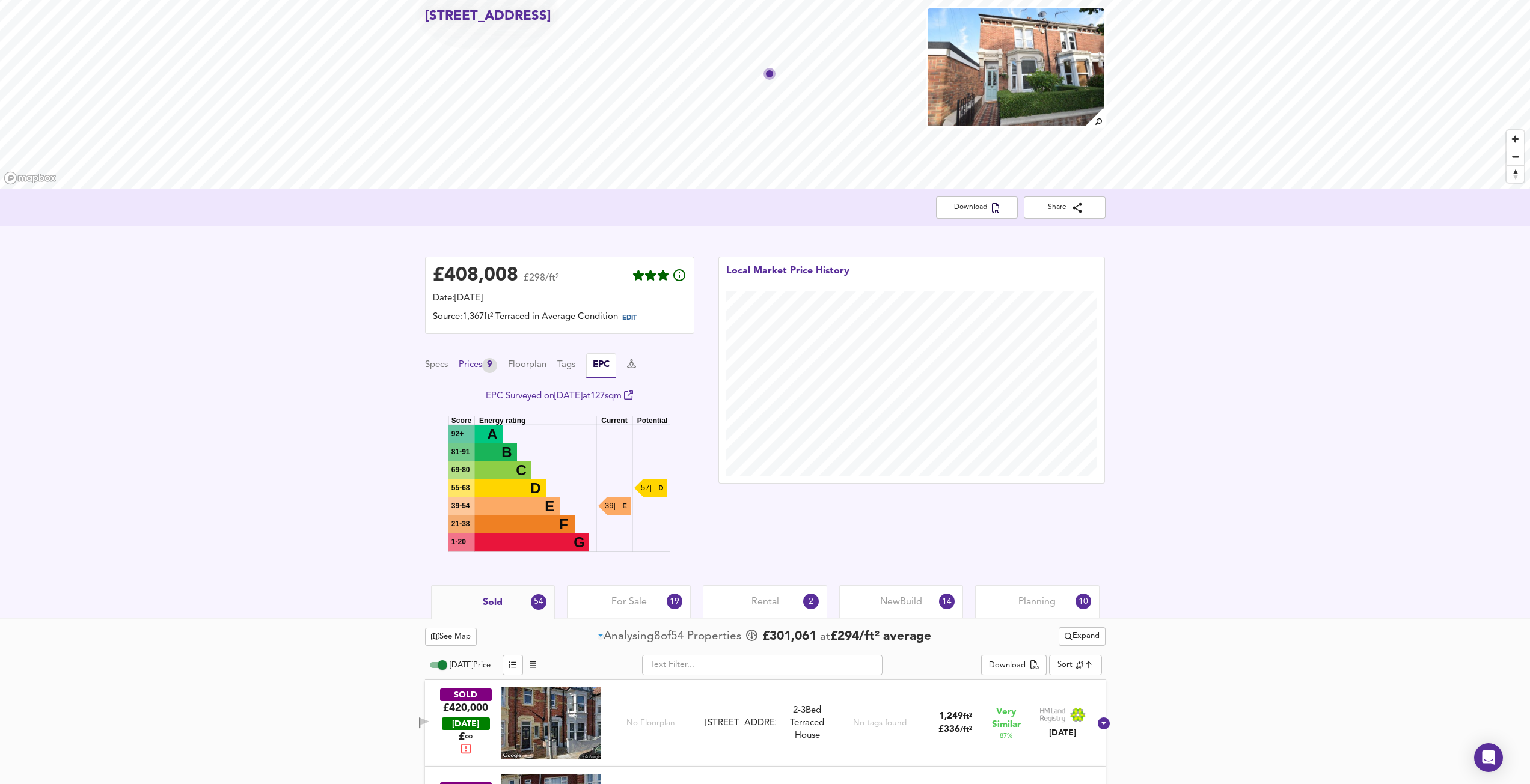
click at [488, 364] on div "Prices 9" at bounding box center [478, 365] width 39 height 15
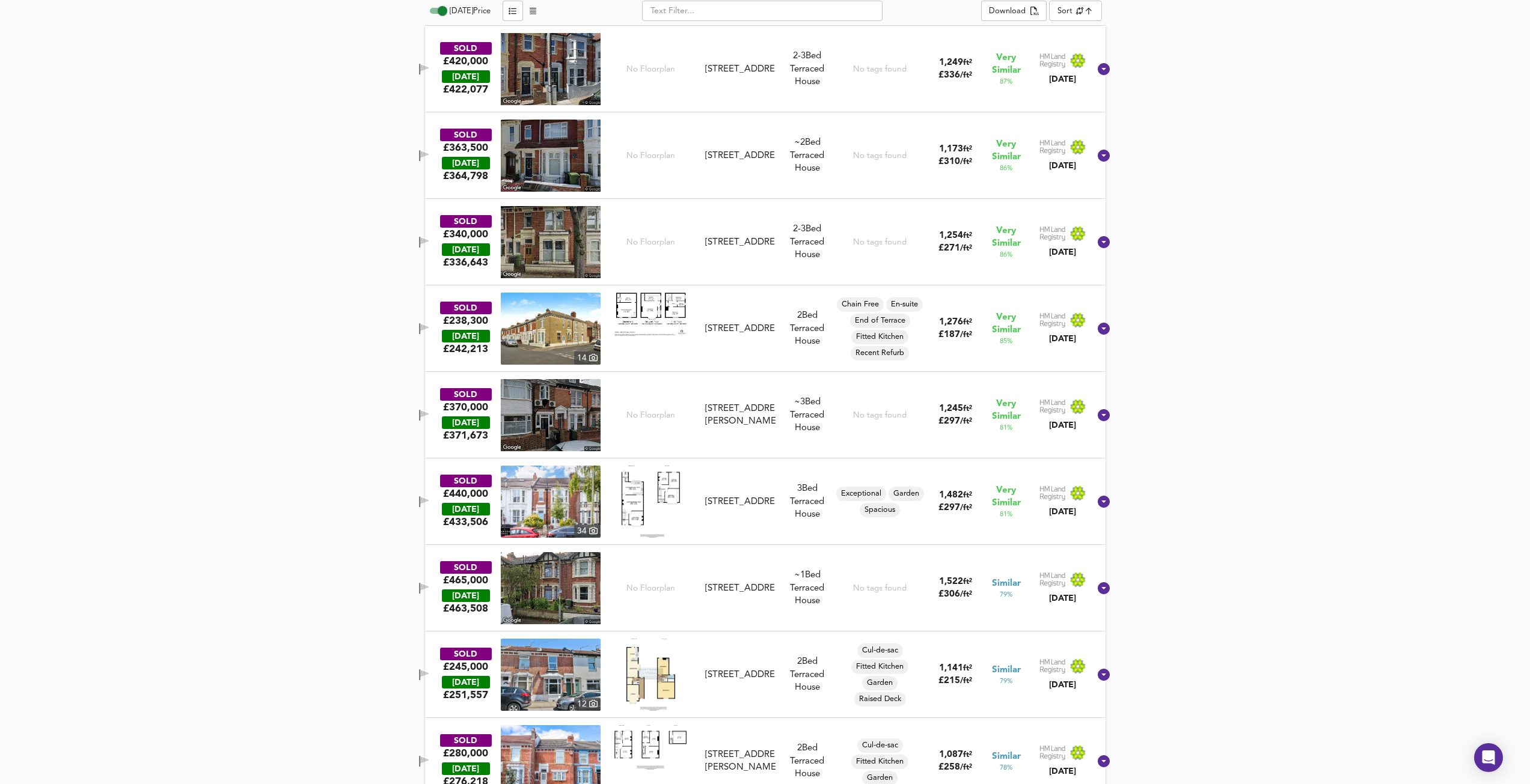
scroll to position [0, 0]
